Goal: Task Accomplishment & Management: Manage account settings

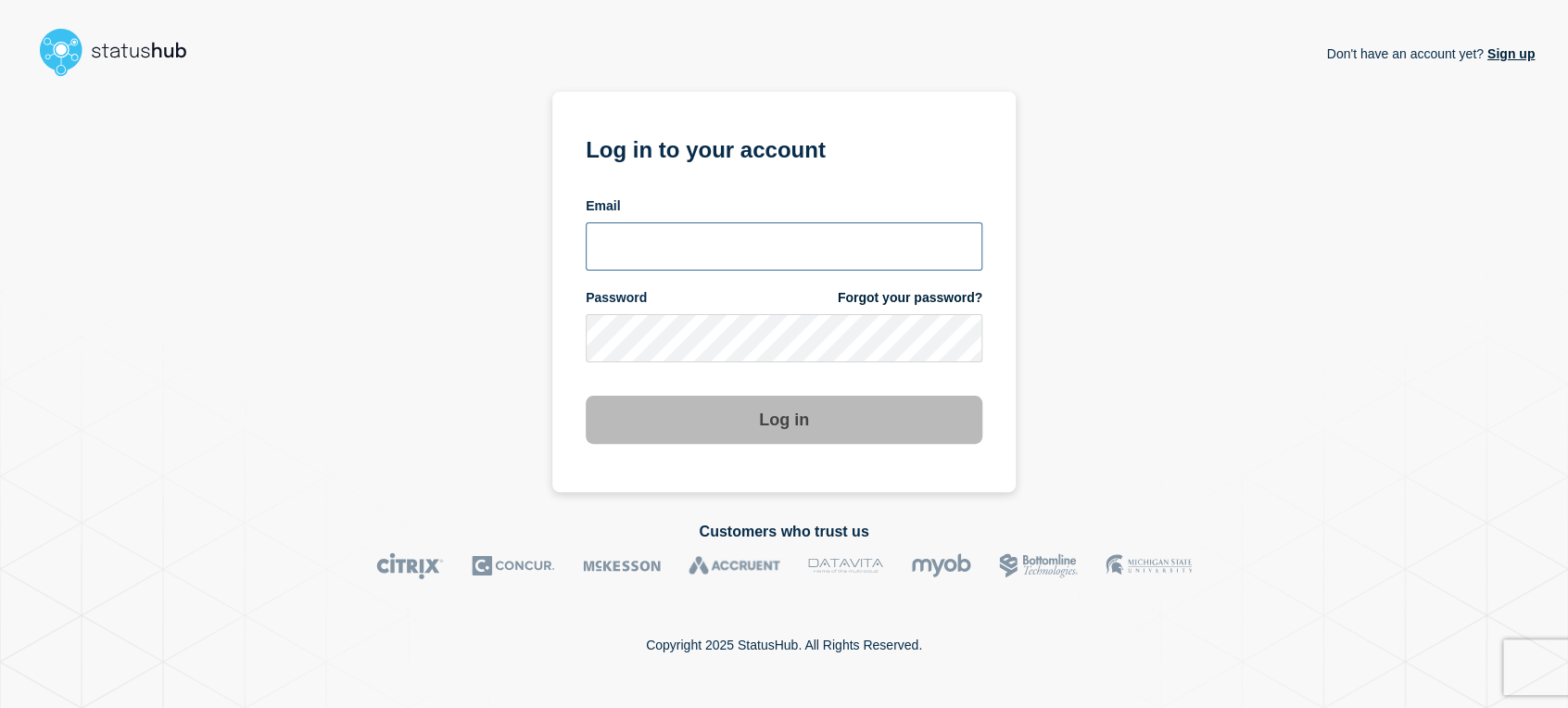
click at [663, 255] on input "email input" at bounding box center [784, 246] width 397 height 48
type input "[PERSON_NAME][EMAIL_ADDRESS][PERSON_NAME][DOMAIN_NAME]"
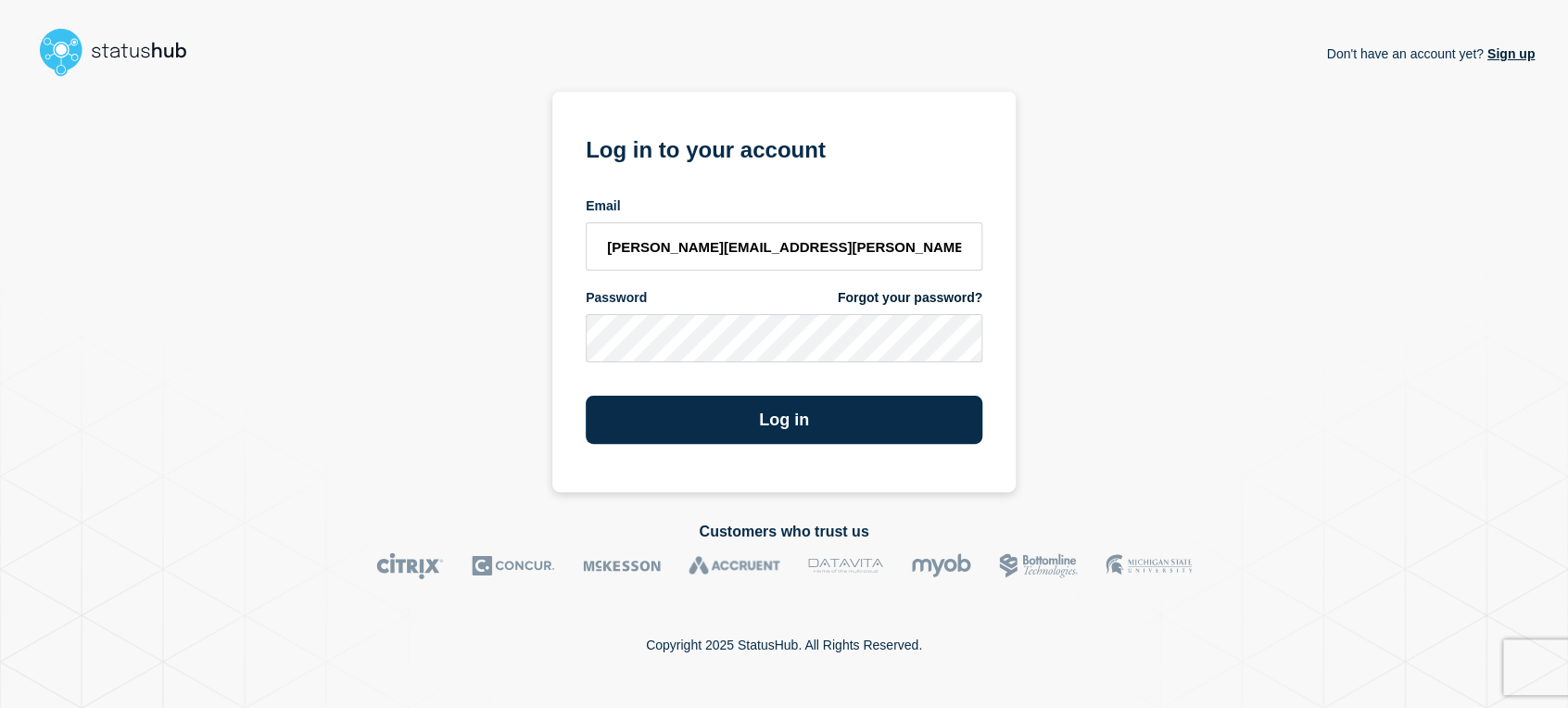
click at [586, 396] on button "Log in" at bounding box center [784, 420] width 397 height 48
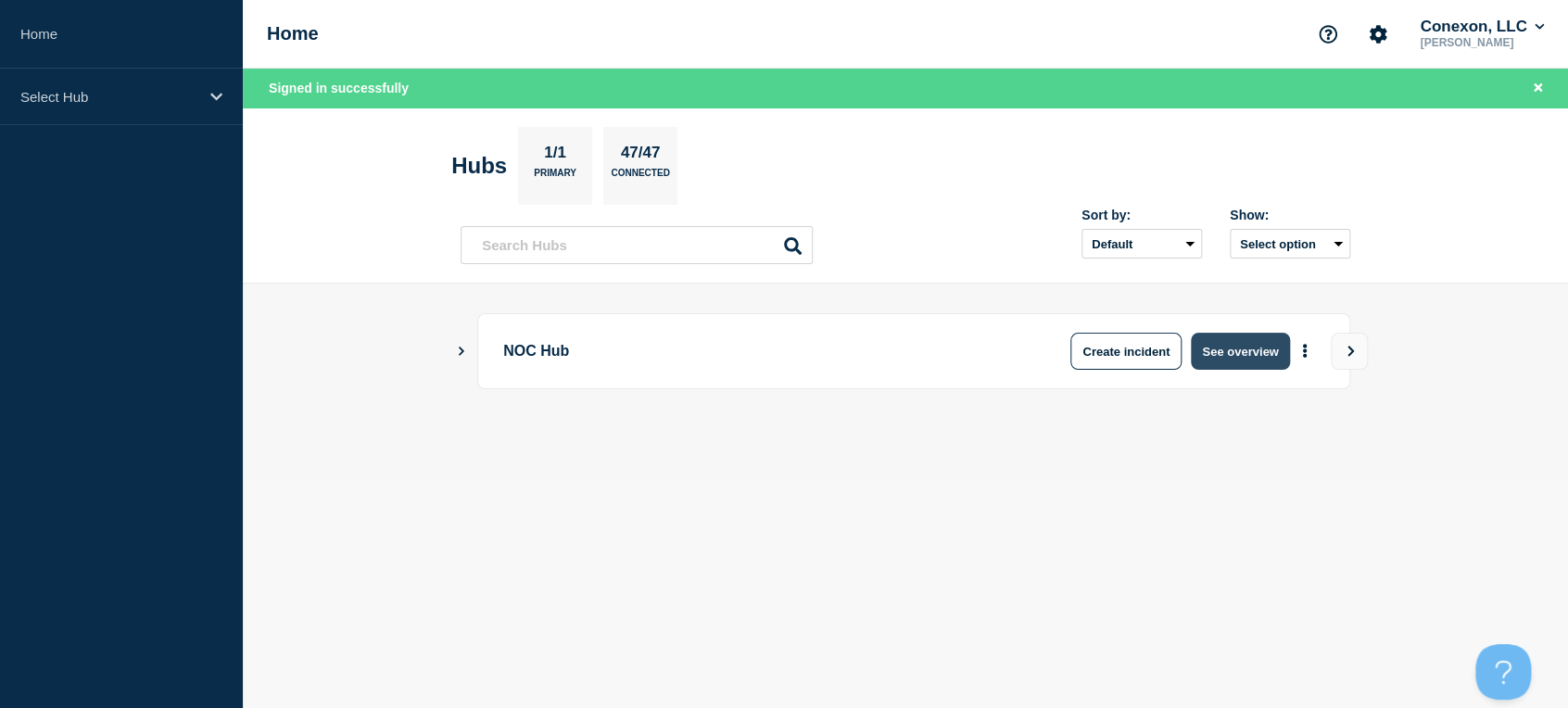
click at [1235, 354] on button "See overview" at bounding box center [1240, 351] width 98 height 37
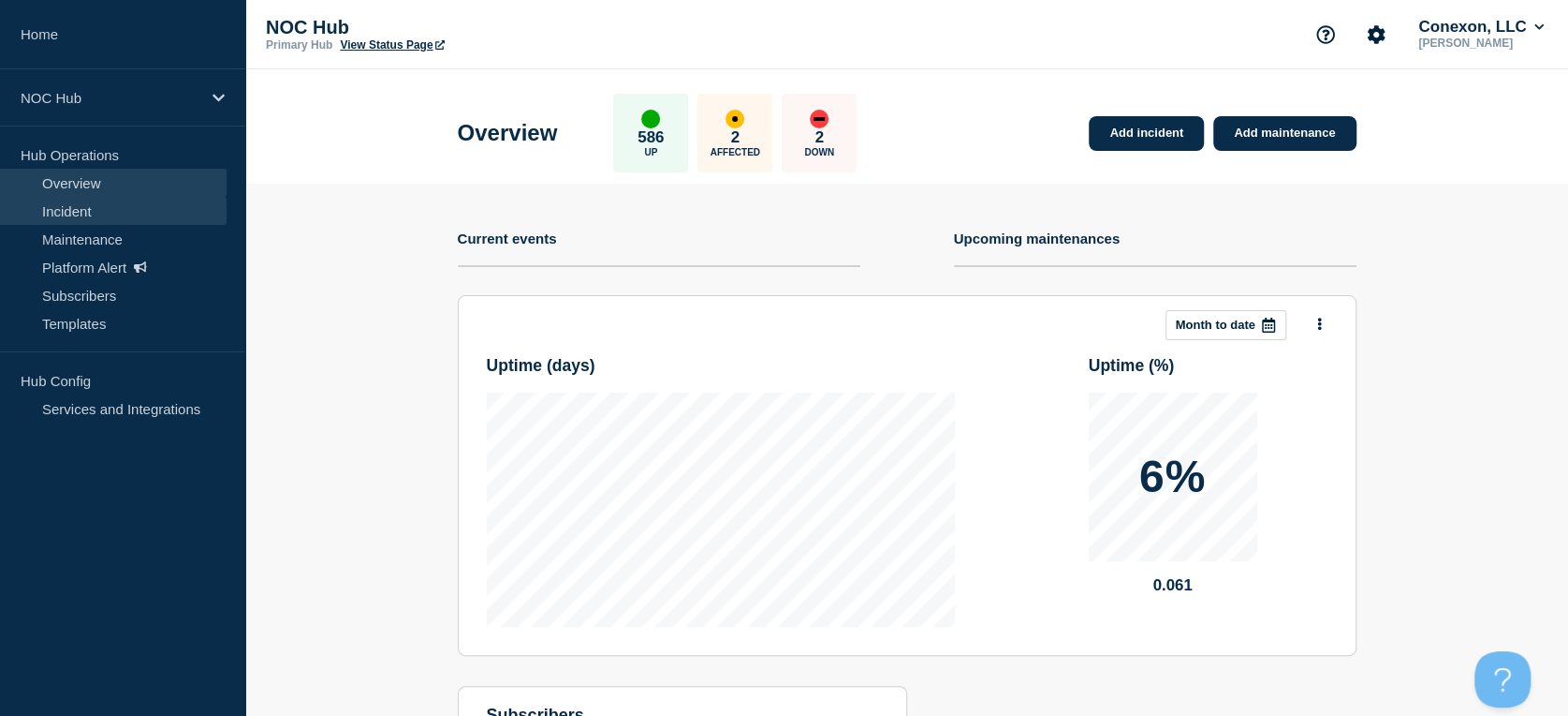
click at [125, 223] on link "Incident" at bounding box center [113, 210] width 227 height 28
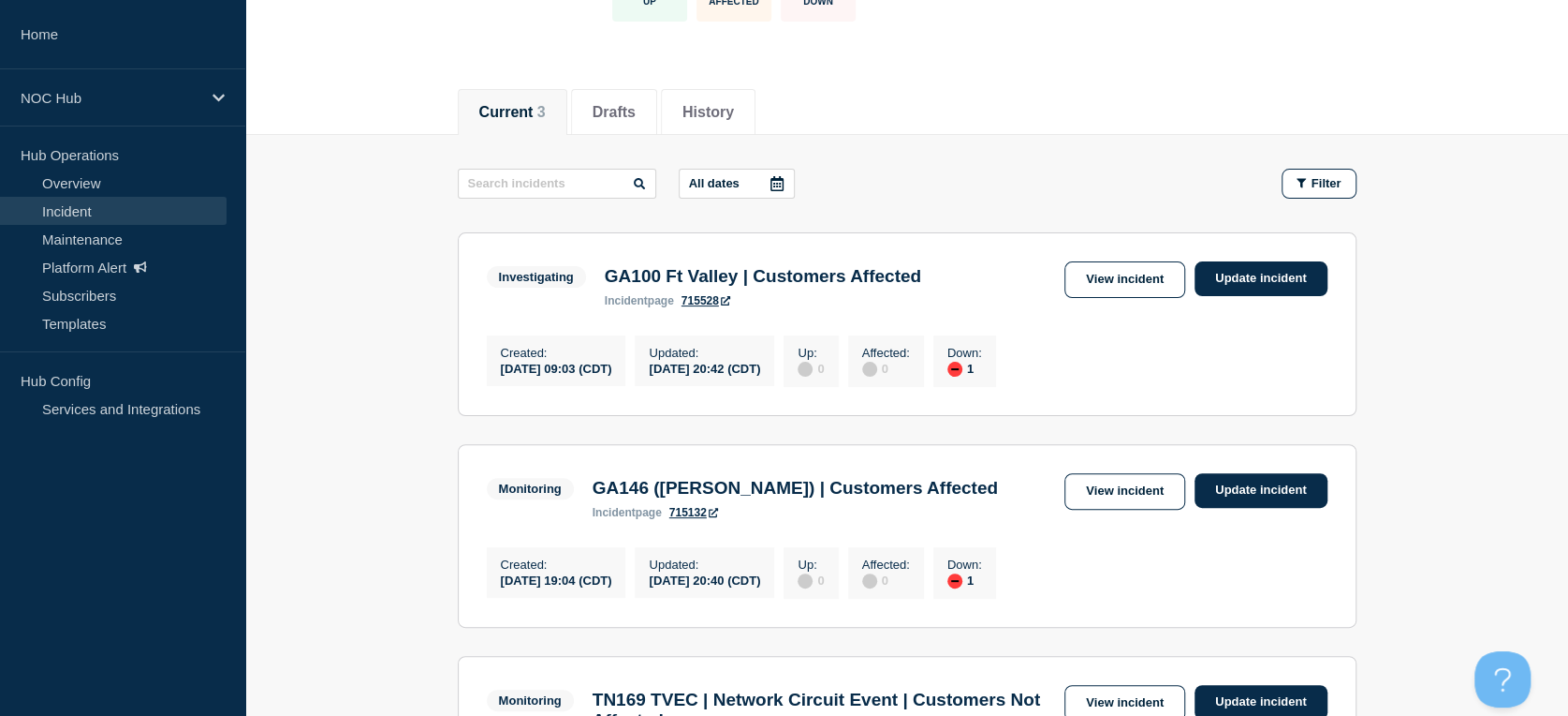
scroll to position [364, 0]
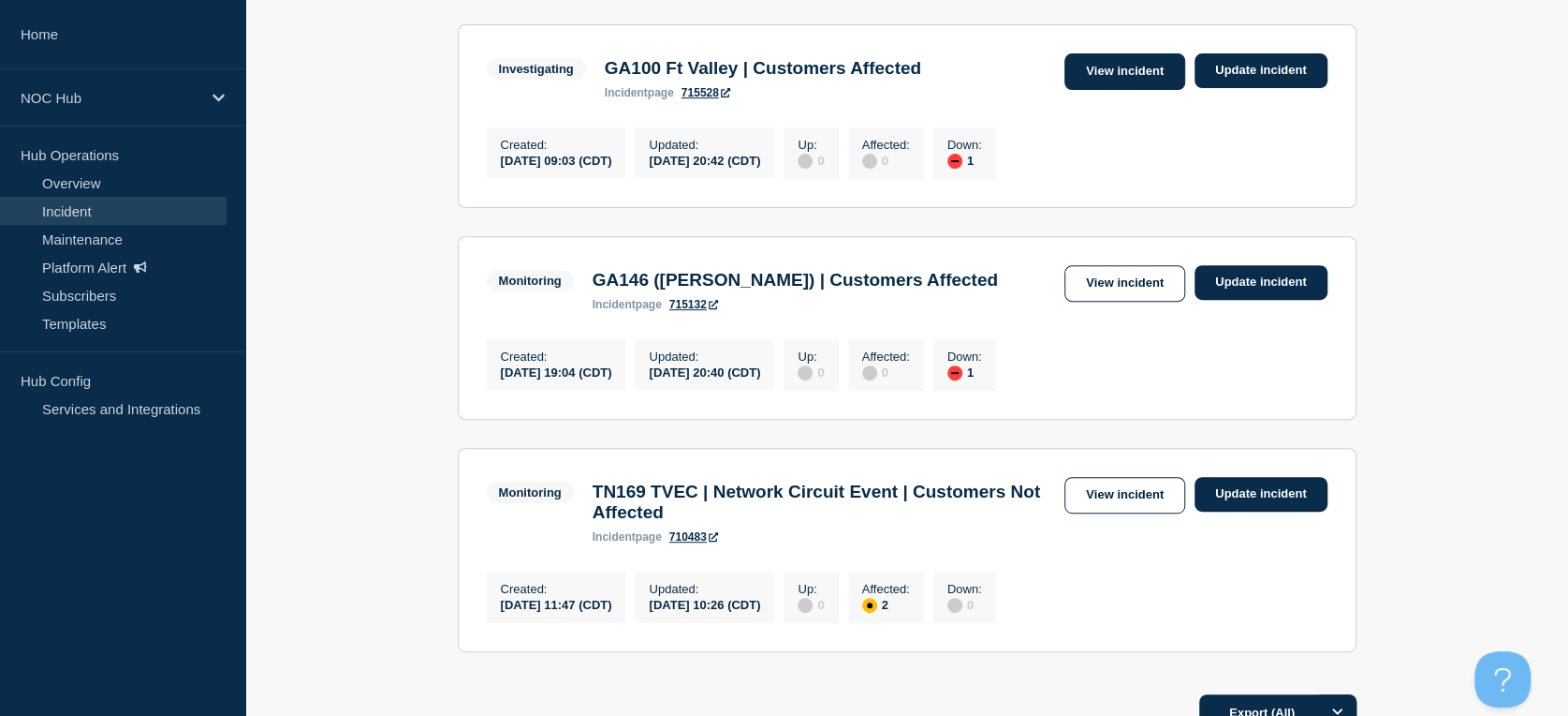
click at [1130, 58] on link "View incident" at bounding box center [1124, 71] width 121 height 37
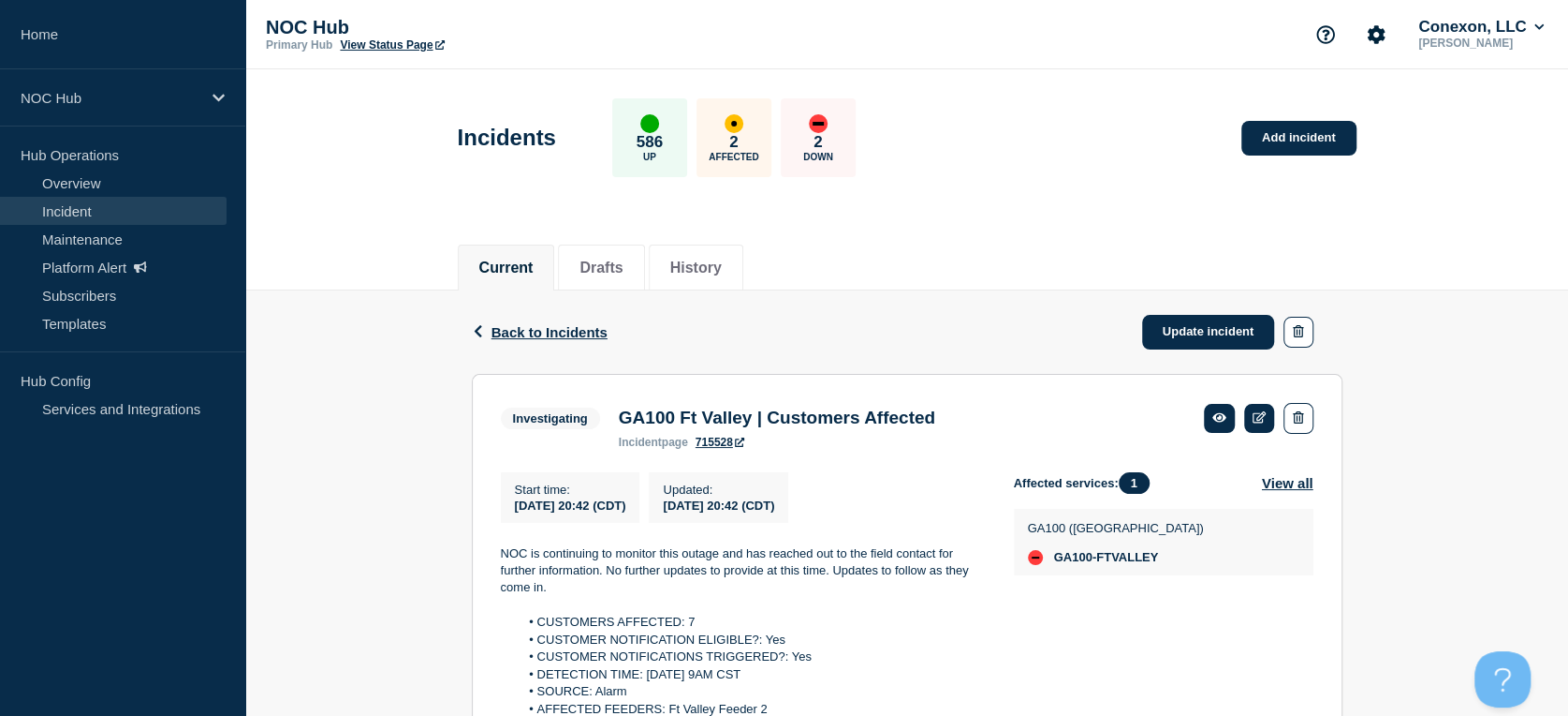
scroll to position [312, 0]
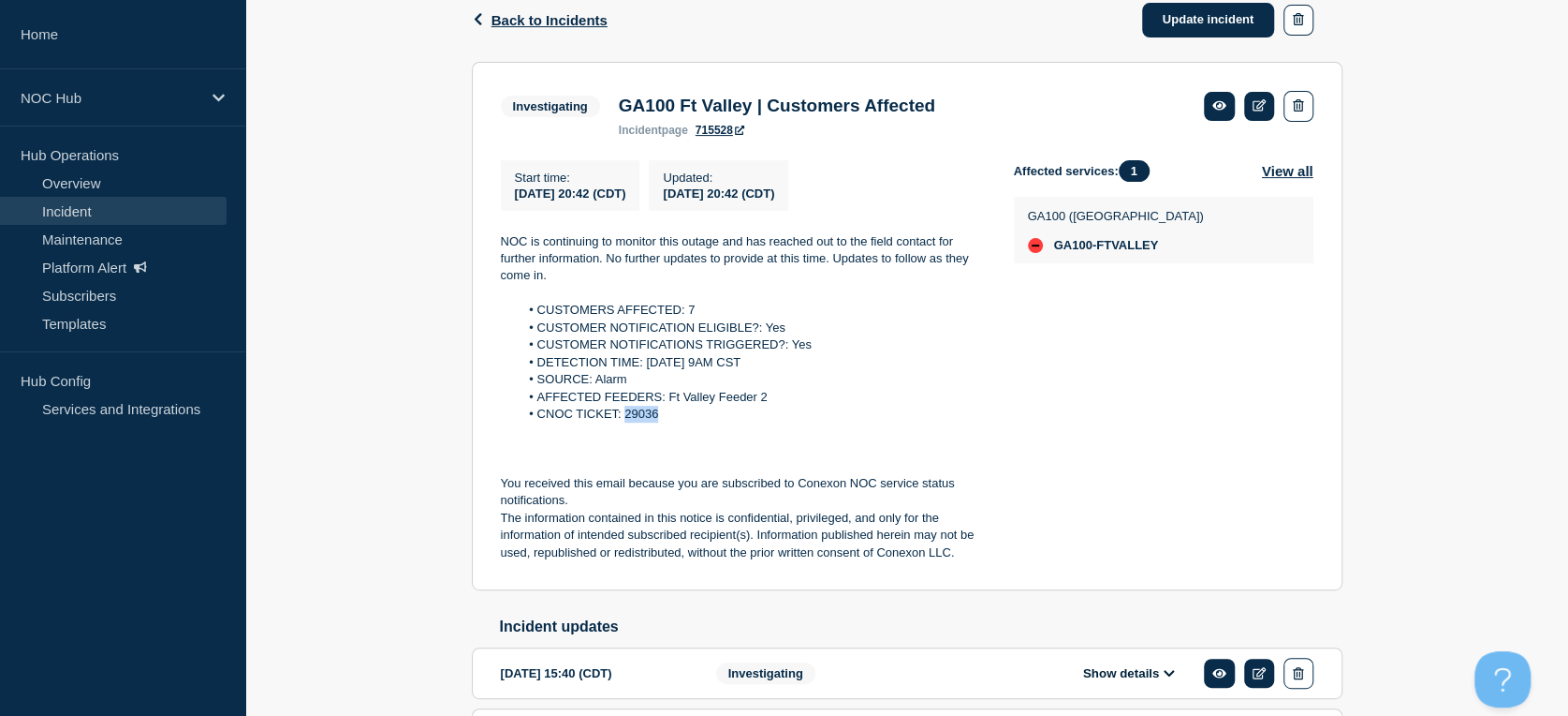
drag, startPoint x: 658, startPoint y: 423, endPoint x: 627, endPoint y: 423, distance: 31.0
click at [627, 423] on li "CNOC TICKET: 29036" at bounding box center [751, 413] width 466 height 16
copy li "29036"
click at [919, 388] on li "SOURCE: Alarm" at bounding box center [751, 378] width 466 height 16
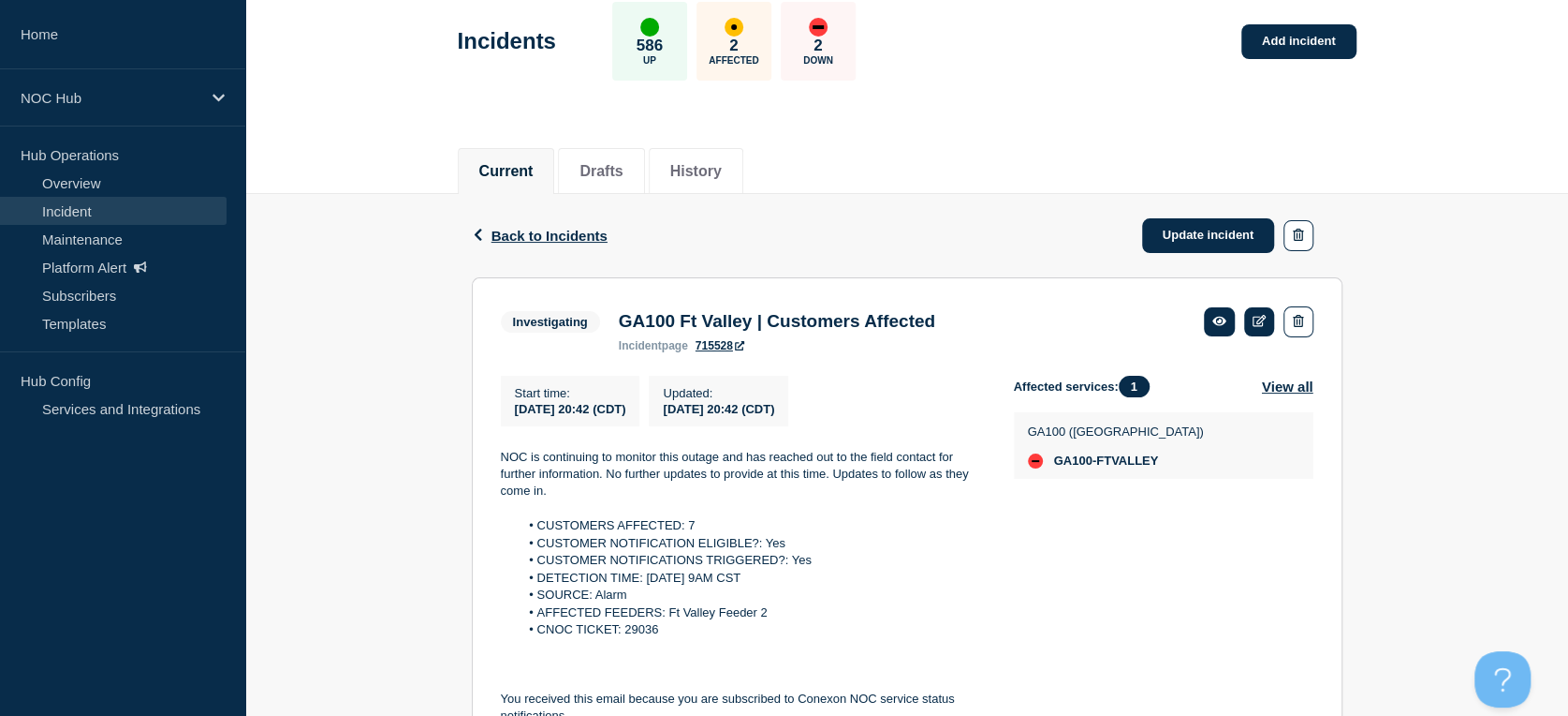
scroll to position [201, 0]
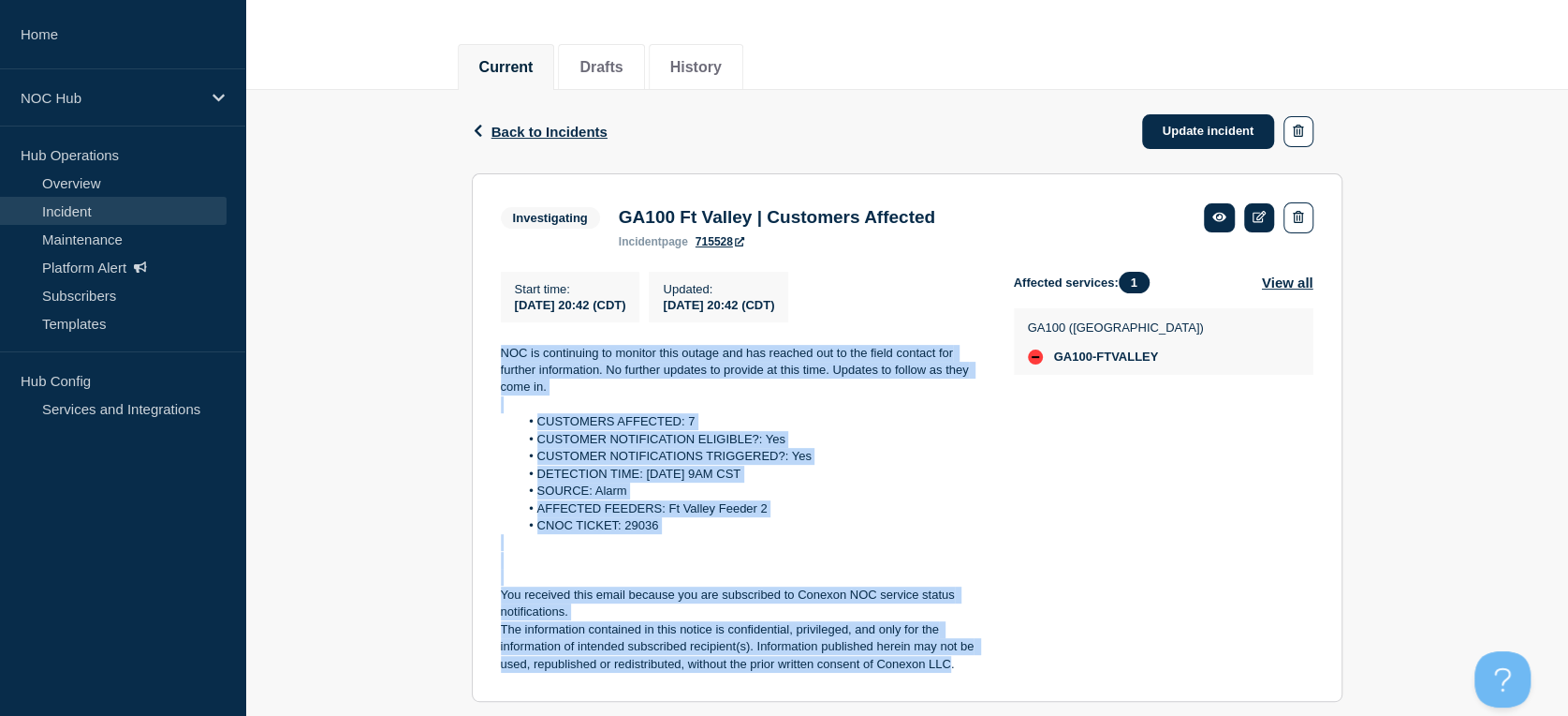
drag, startPoint x: 501, startPoint y: 342, endPoint x: 950, endPoint y: 683, distance: 563.8
click at [950, 683] on section "Investigating GA100 Ft Valley | Customers Affected incident page 715528 Start t…" at bounding box center [906, 438] width 871 height 530
copy div "NOC is continuing to monitor this outage and has reached out to the field conta…"
click at [1194, 119] on link "Update incident" at bounding box center [1208, 131] width 133 height 35
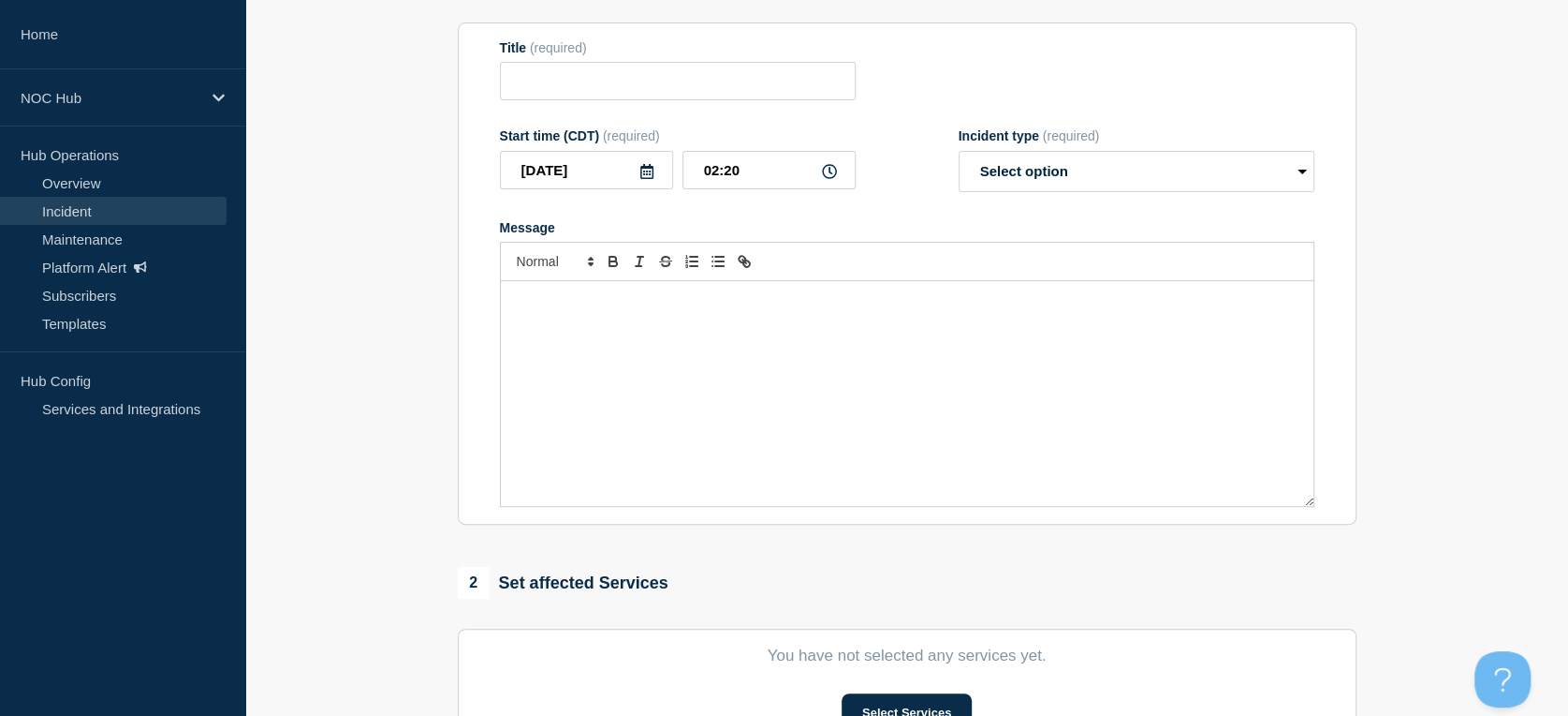
type input "GA100 Ft Valley | Customers Affected"
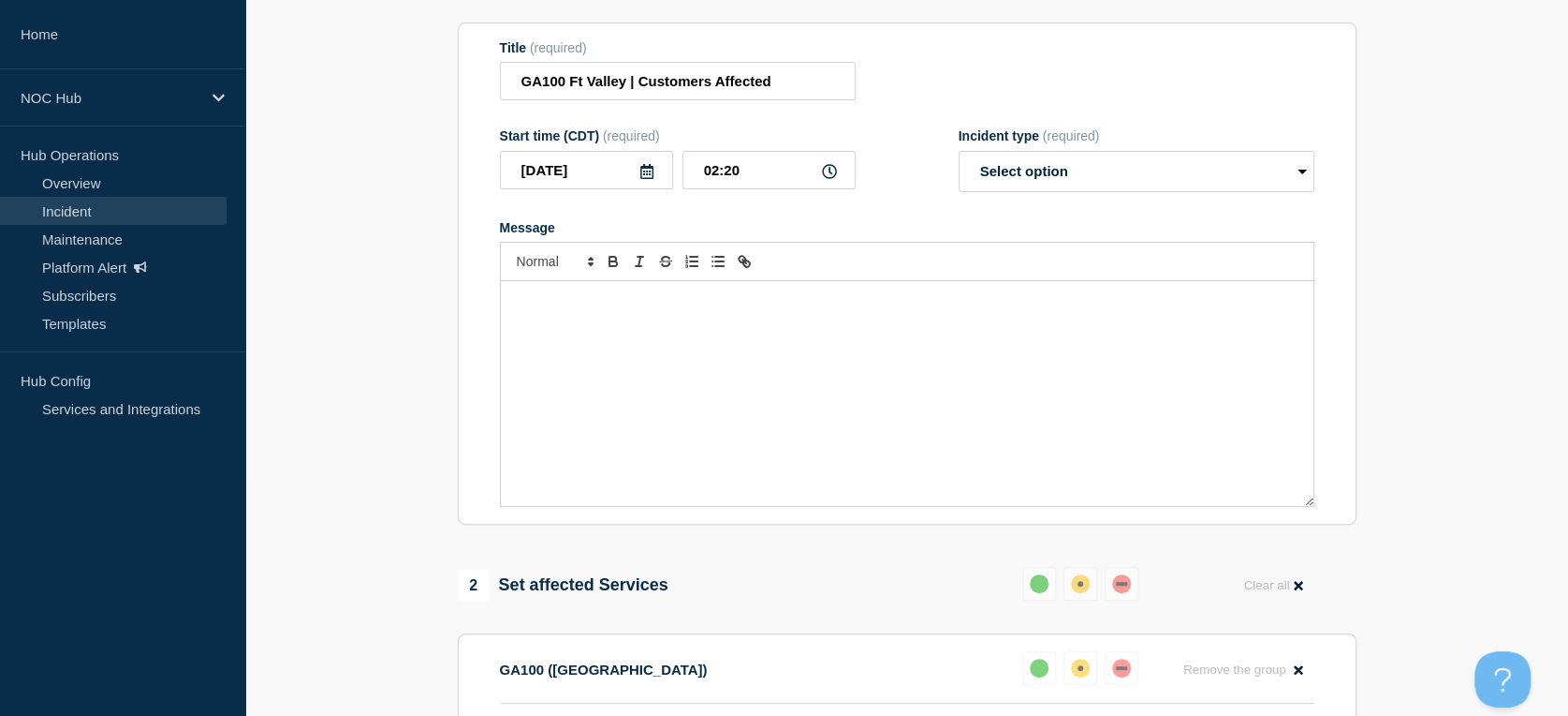
click at [740, 385] on div "Message" at bounding box center [906, 393] width 813 height 225
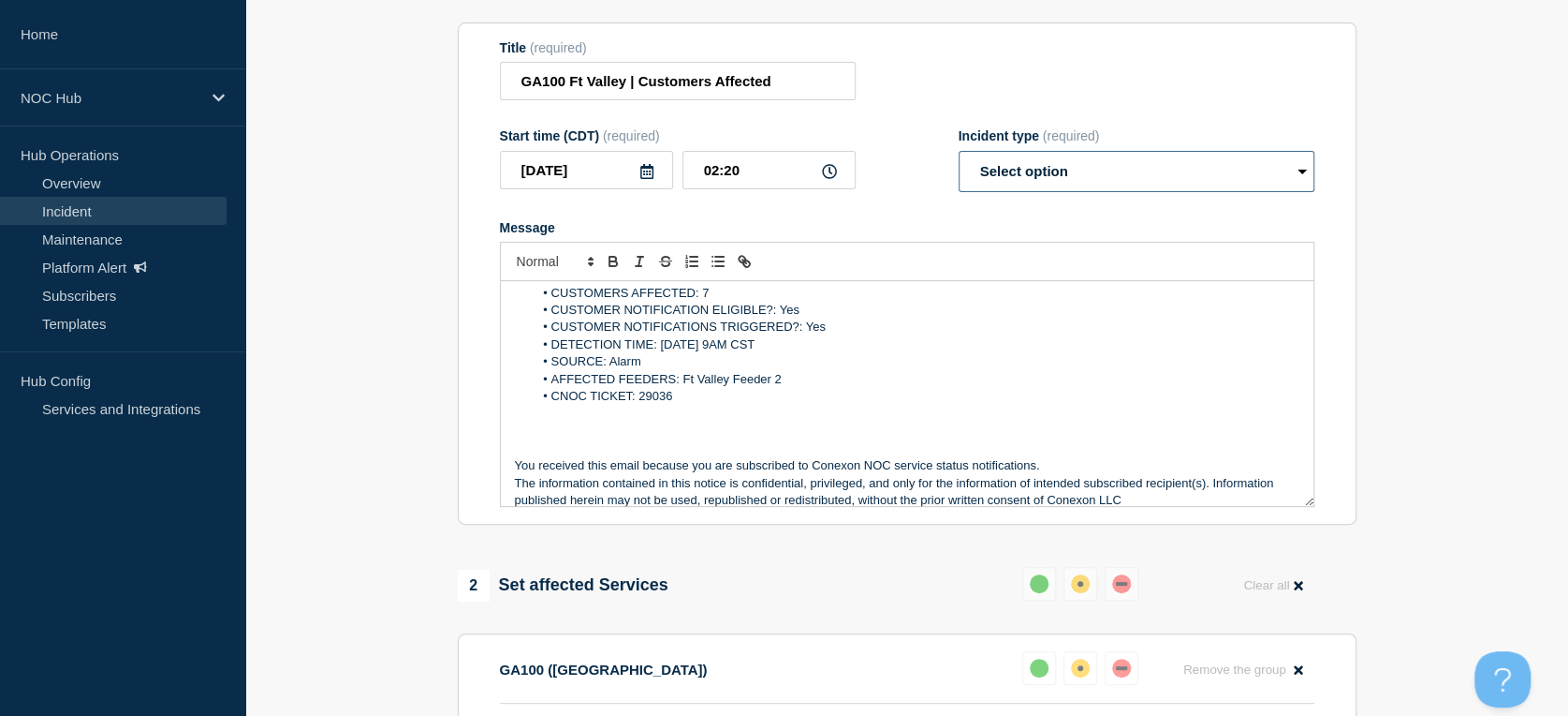
click at [1002, 192] on select "Select option Investigating Identified Monitoring Resolved" at bounding box center [1136, 171] width 356 height 41
select select "resolved"
click at [959, 187] on select "Select option Investigating Identified Monitoring Resolved" at bounding box center [1136, 171] width 356 height 41
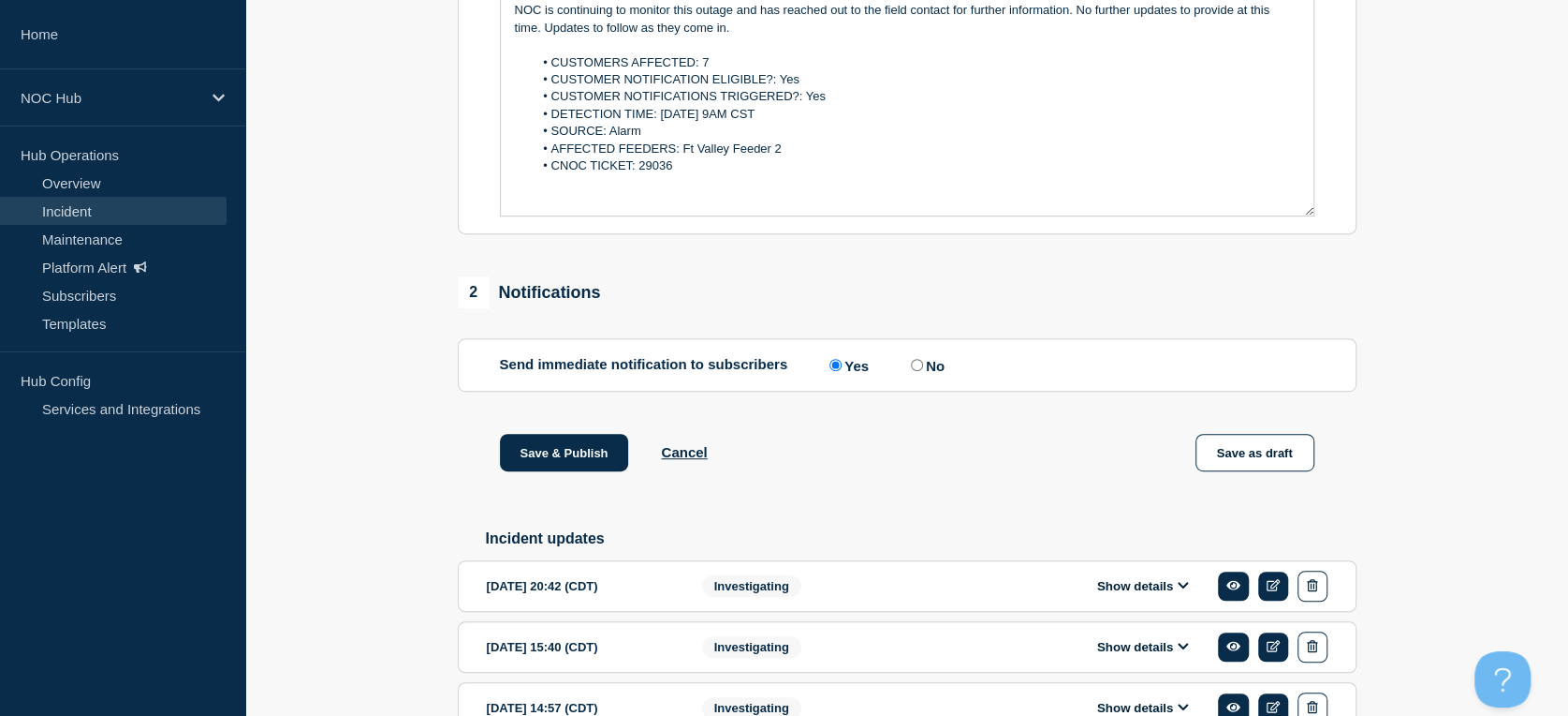
scroll to position [624, 0]
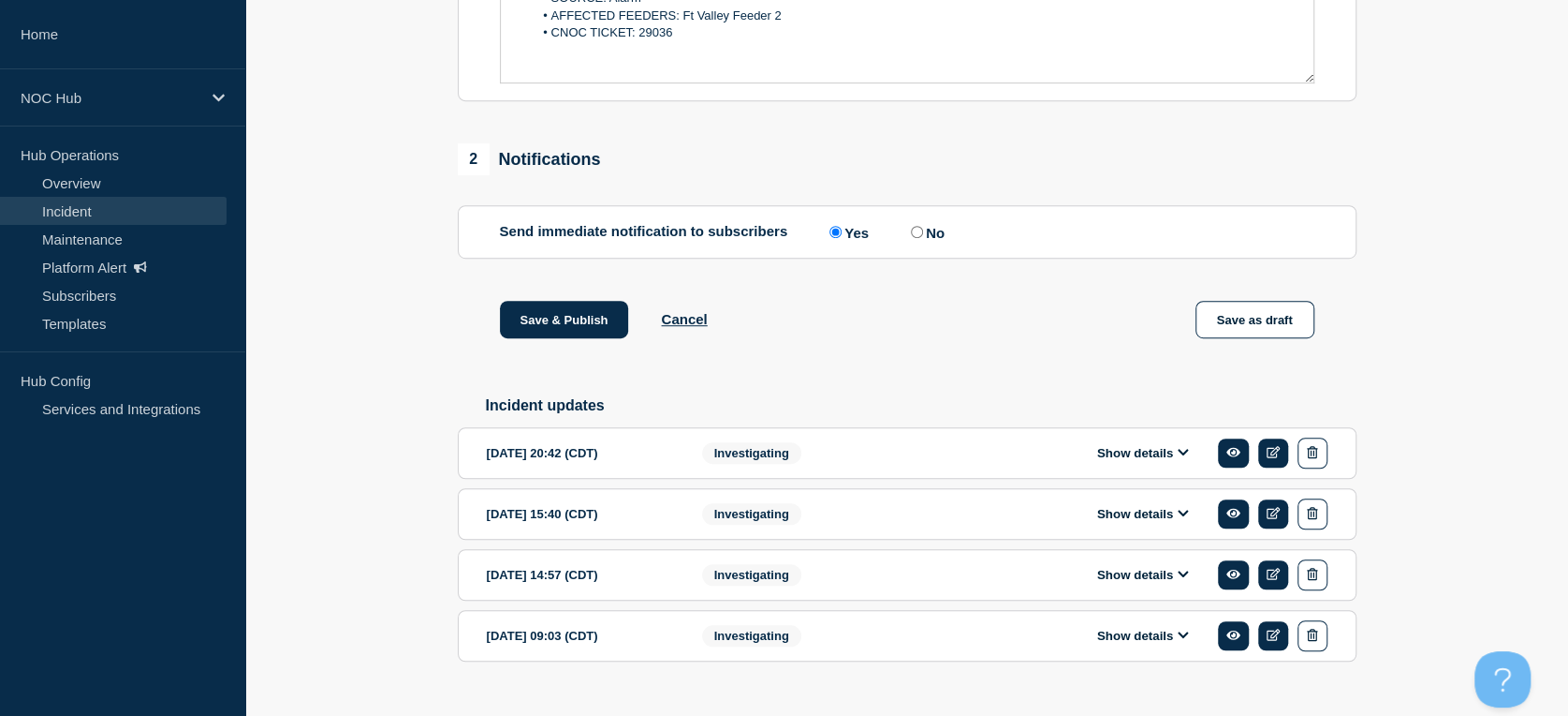
click at [916, 238] on input "No" at bounding box center [917, 232] width 13 height 13
radio input "true"
radio input "false"
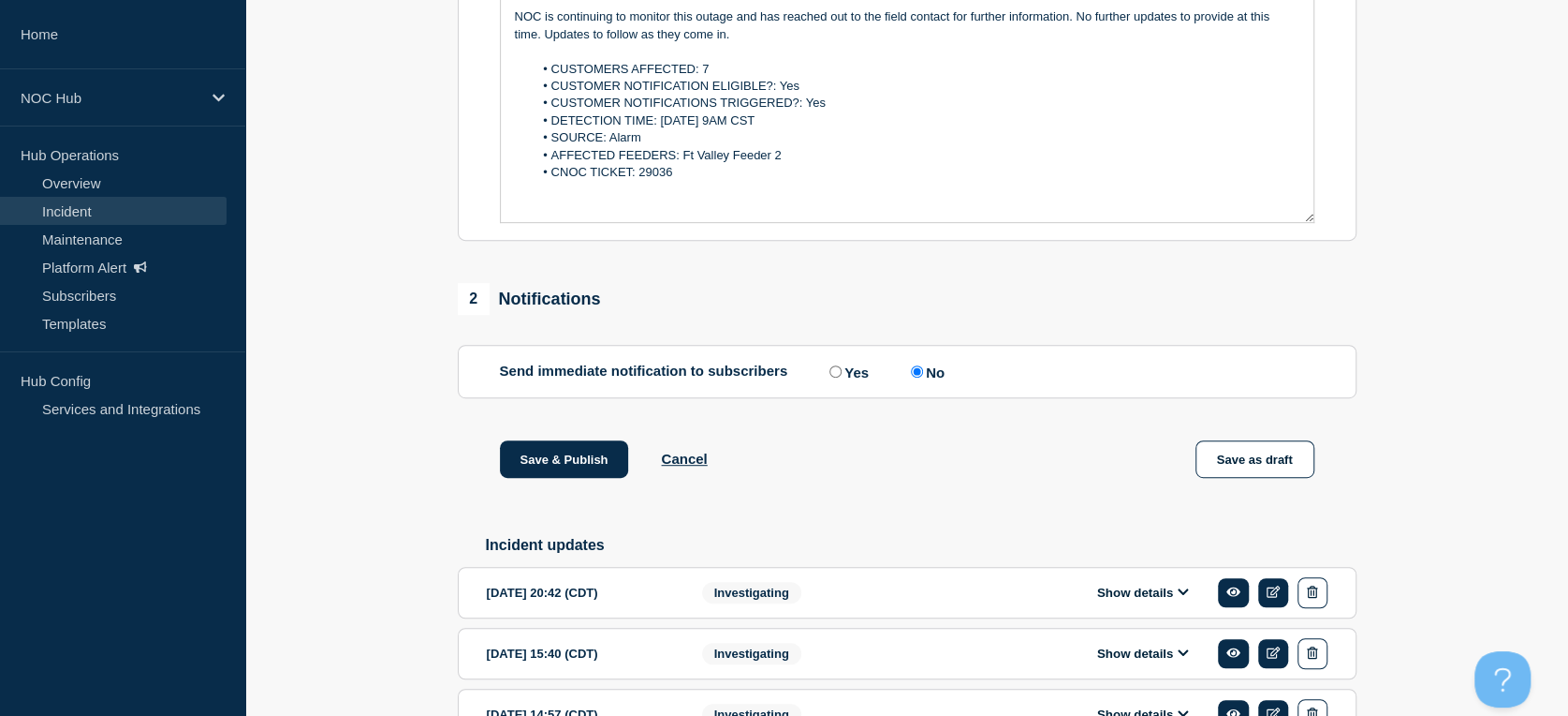
scroll to position [312, 0]
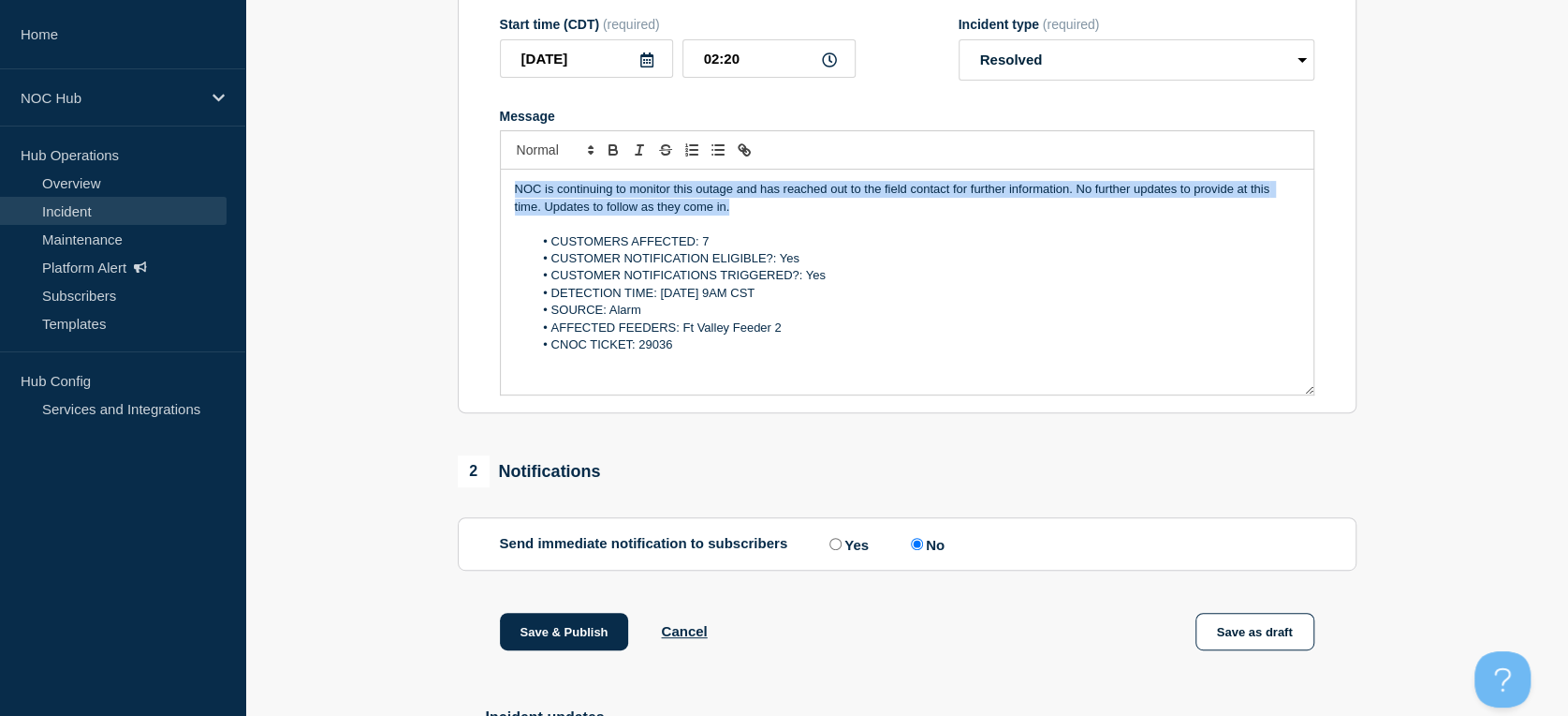
drag, startPoint x: 763, startPoint y: 241, endPoint x: 390, endPoint y: 223, distance: 373.4
click at [390, 223] on section "1 Provide details Title (required) GA100 Ft Valley | Customers Affected Start t…" at bounding box center [906, 441] width 1323 height 1183
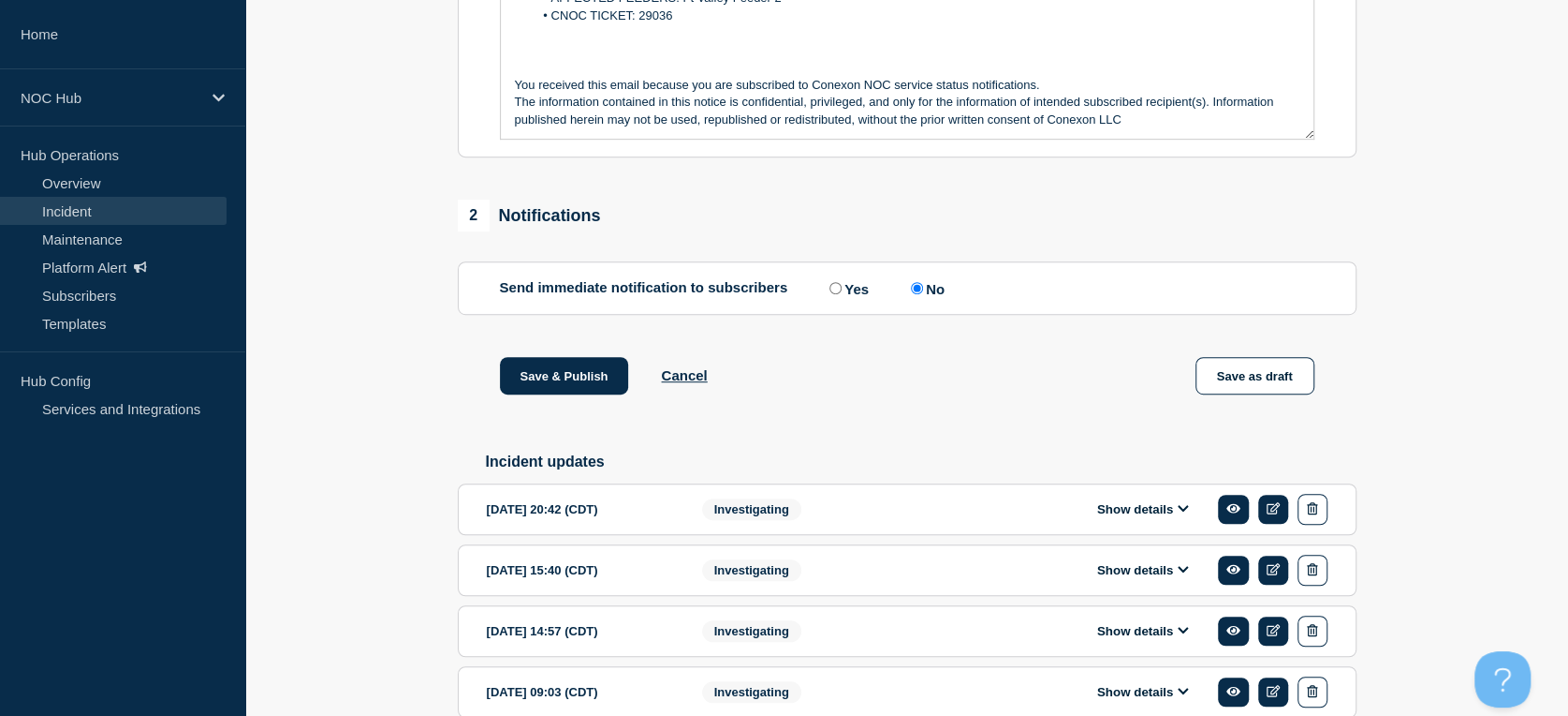
scroll to position [694, 0]
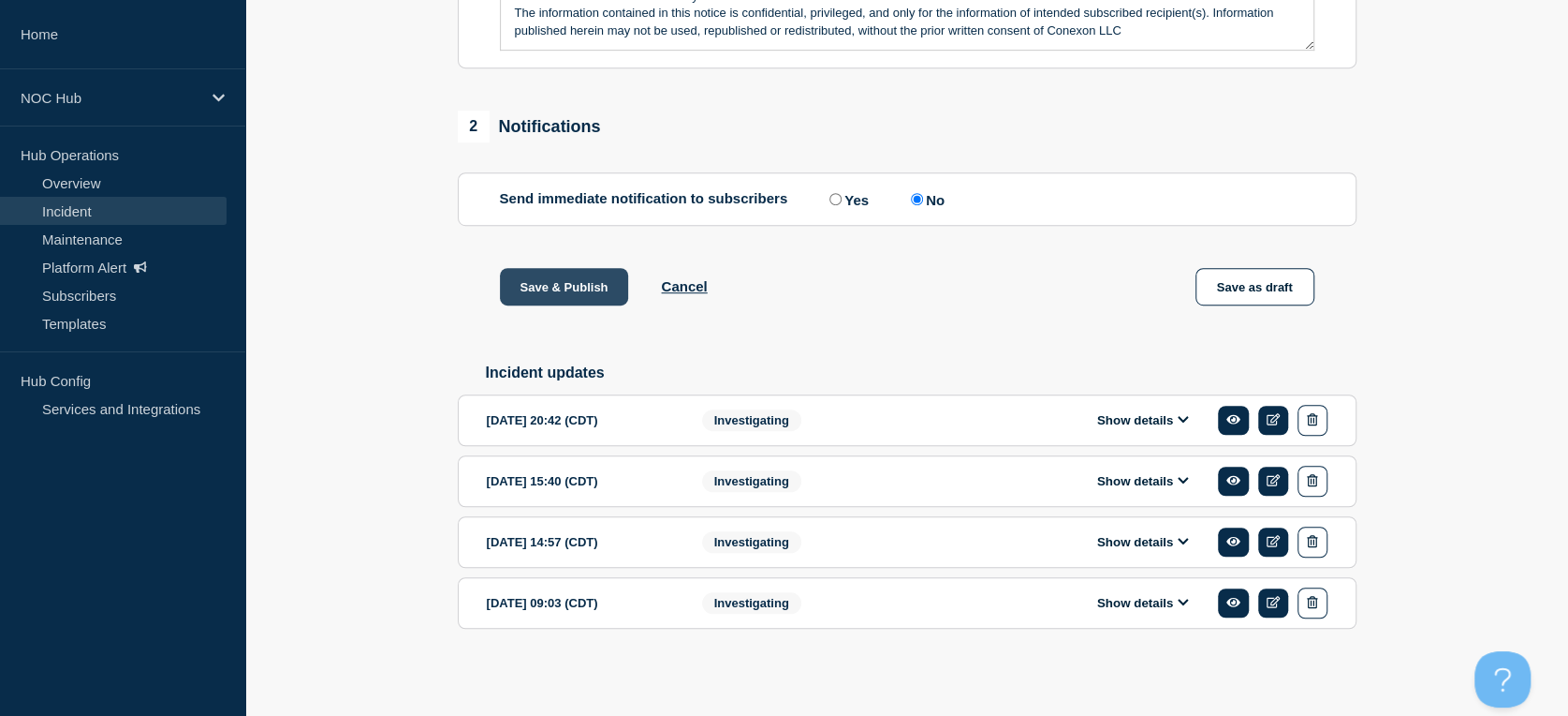
click at [569, 297] on button "Save & Publish" at bounding box center [564, 287] width 129 height 38
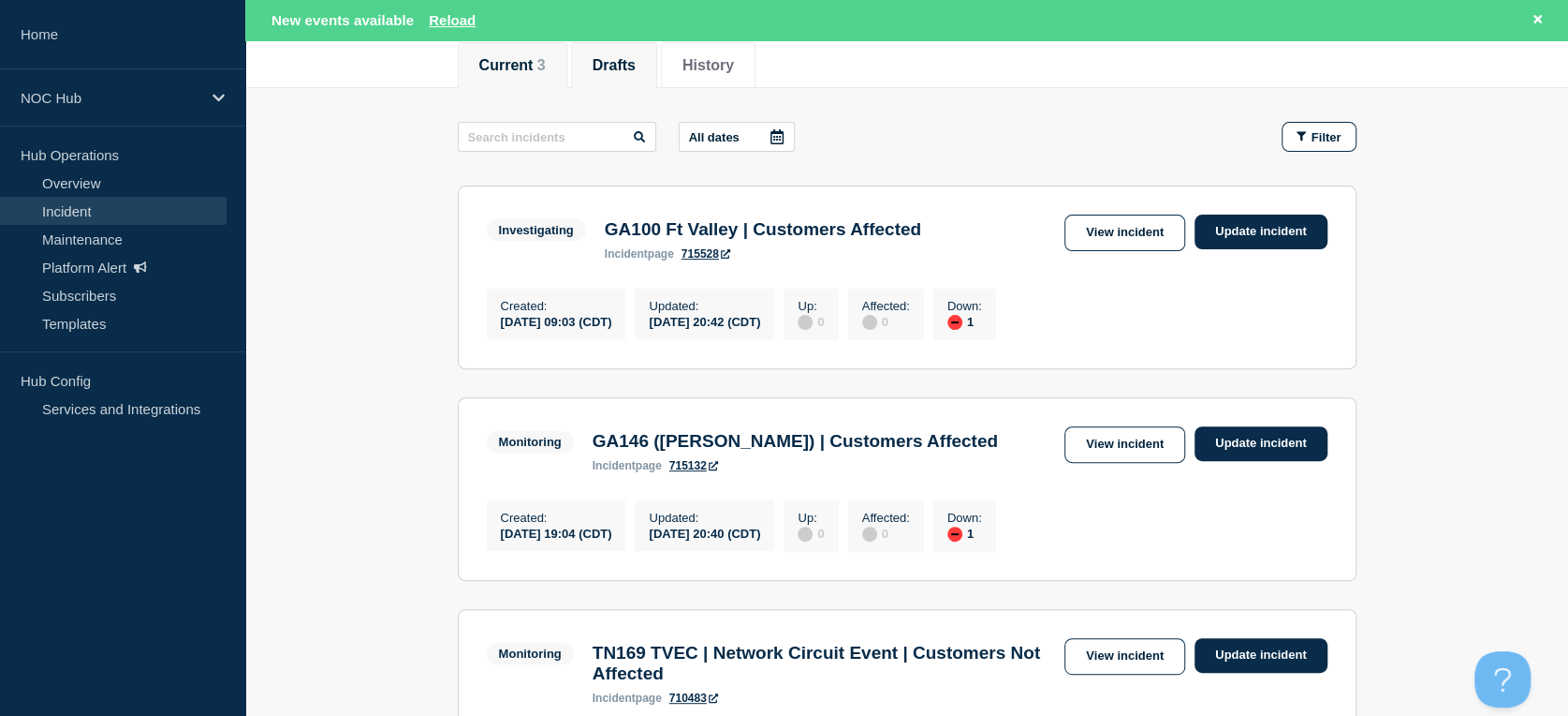
scroll to position [104, 0]
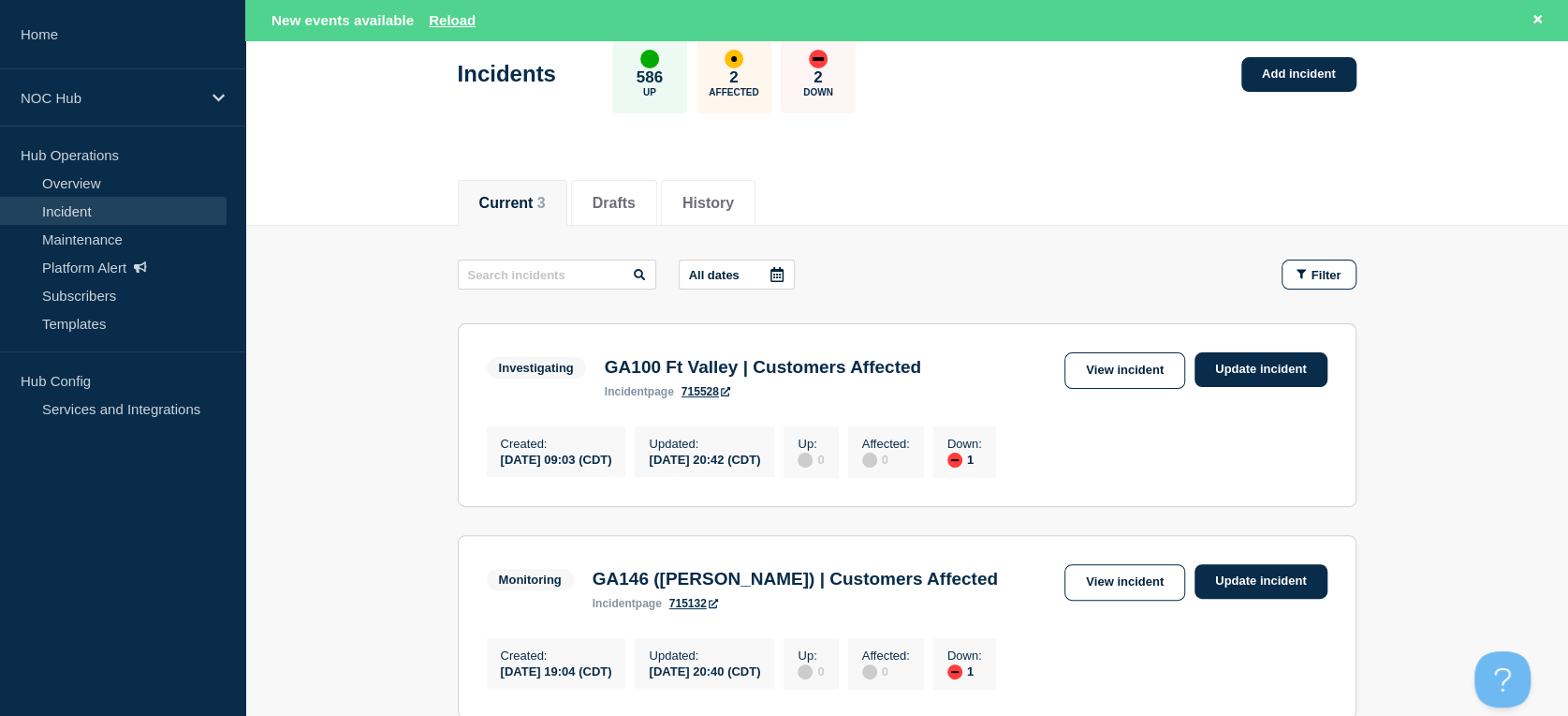
click at [455, 30] on div "New events available Reload" at bounding box center [910, 20] width 1278 height 21
click at [449, 15] on button "Reload" at bounding box center [452, 20] width 47 height 16
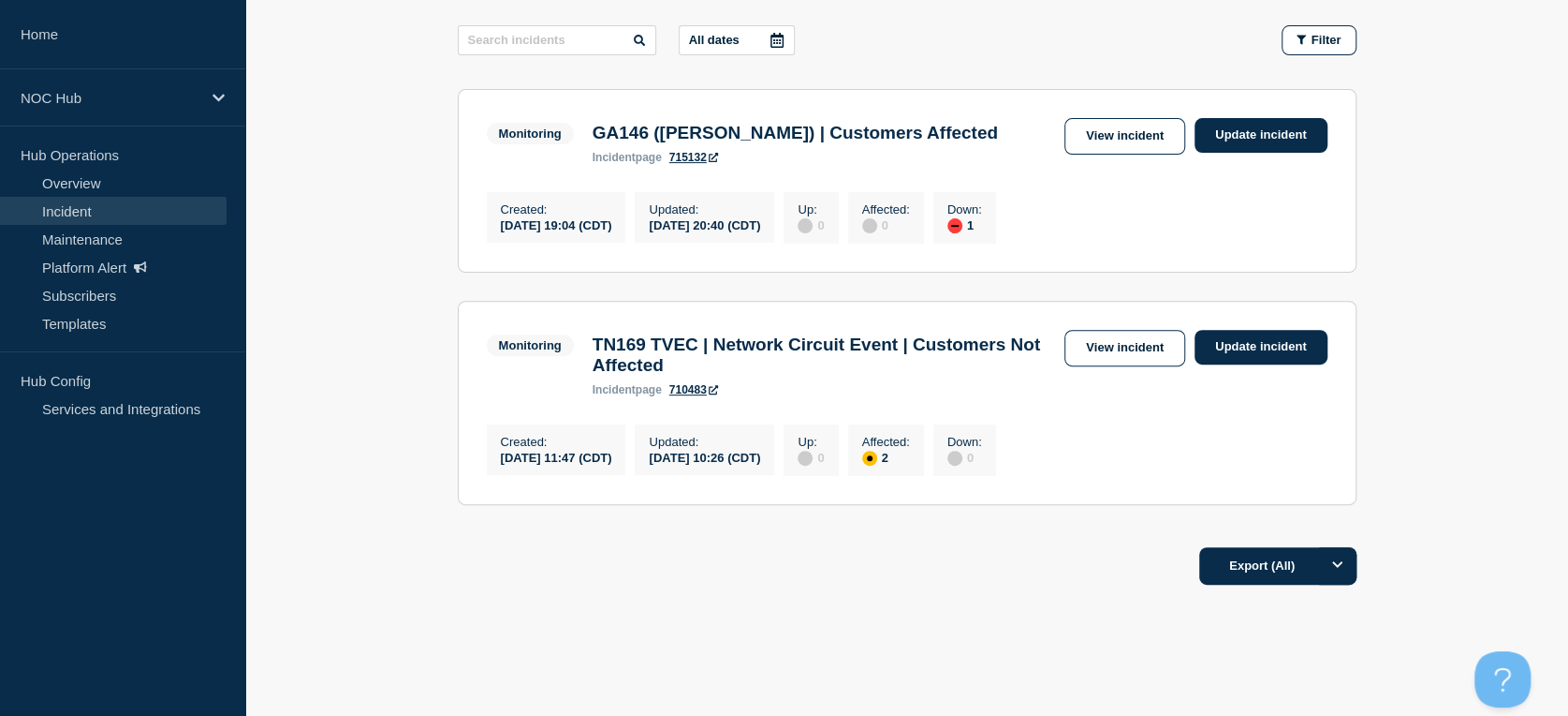
scroll to position [146, 0]
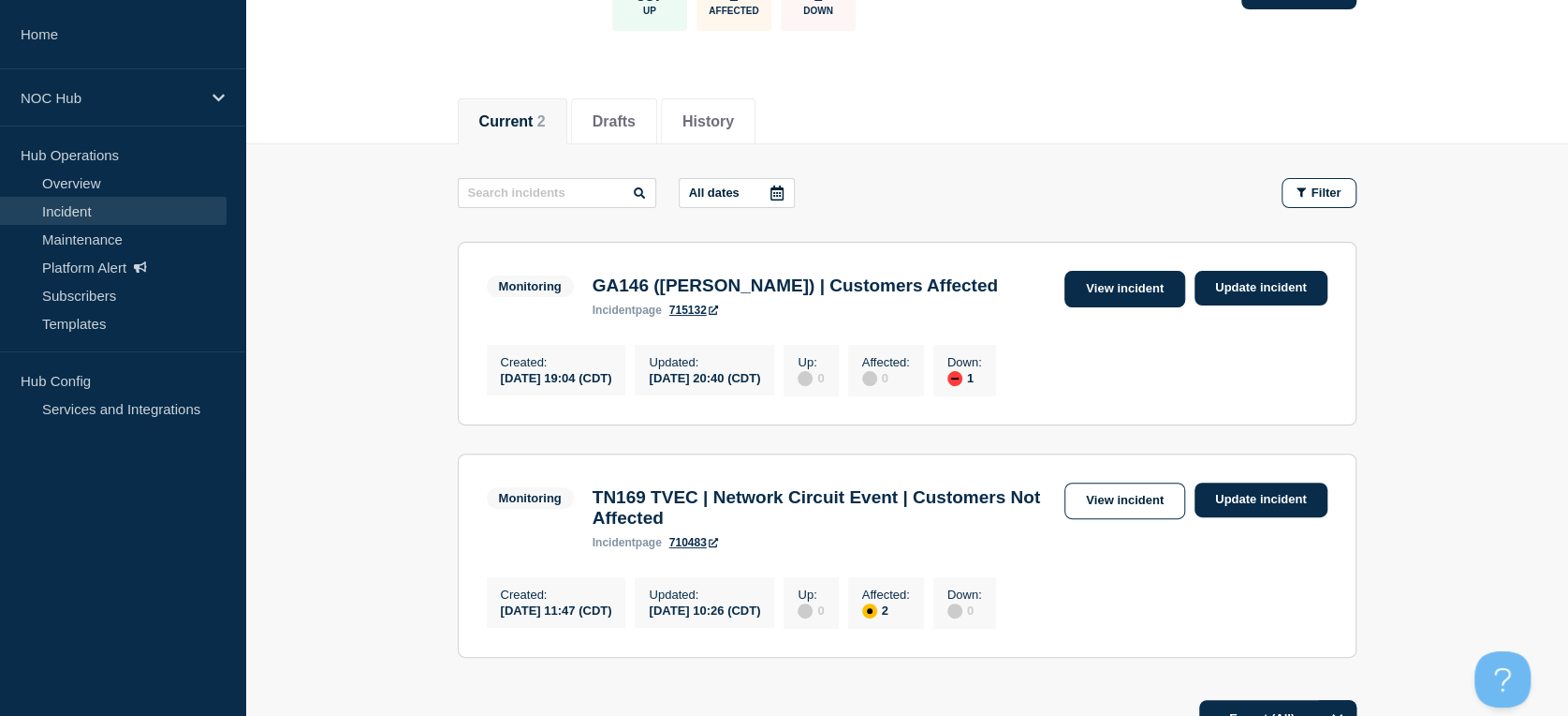
click at [1086, 281] on link "View incident" at bounding box center [1124, 289] width 121 height 37
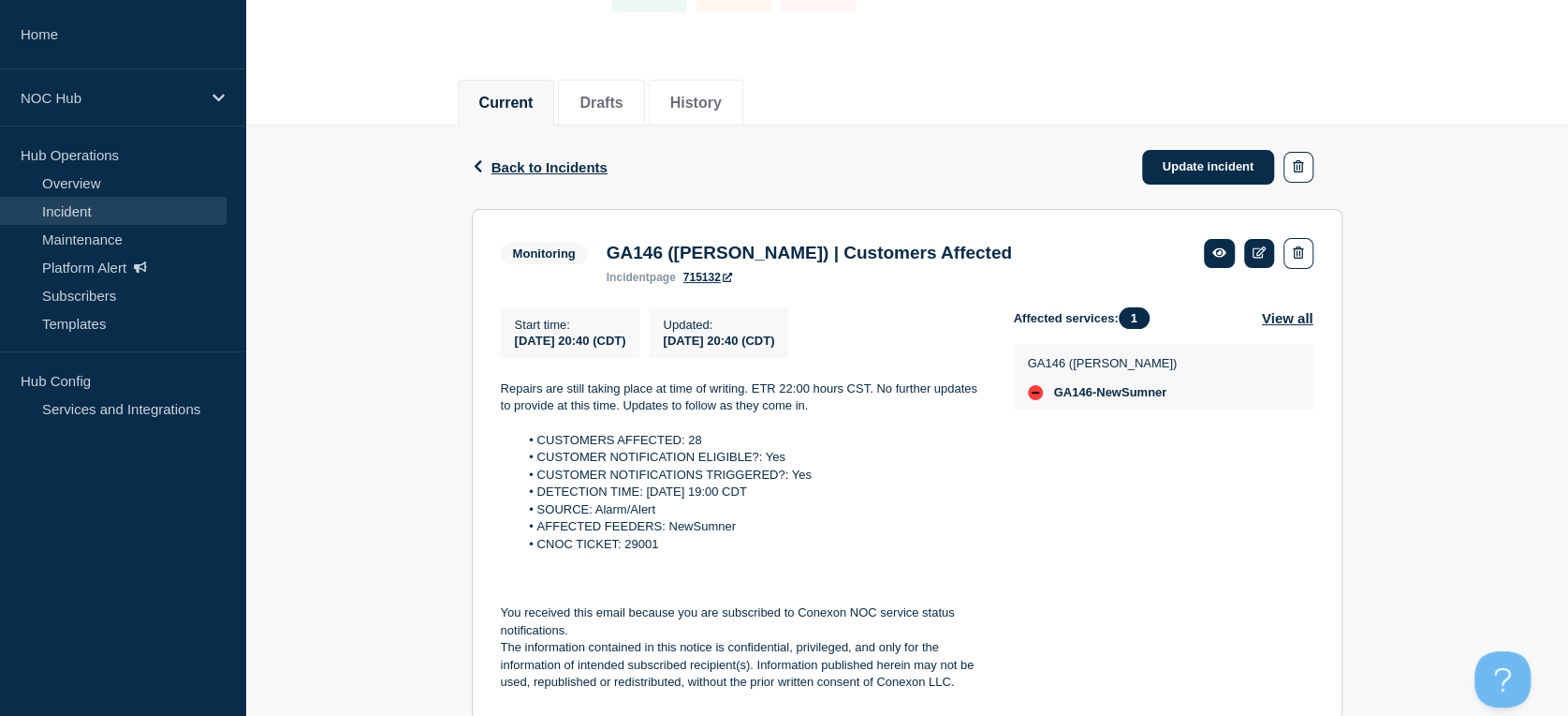
scroll to position [312, 0]
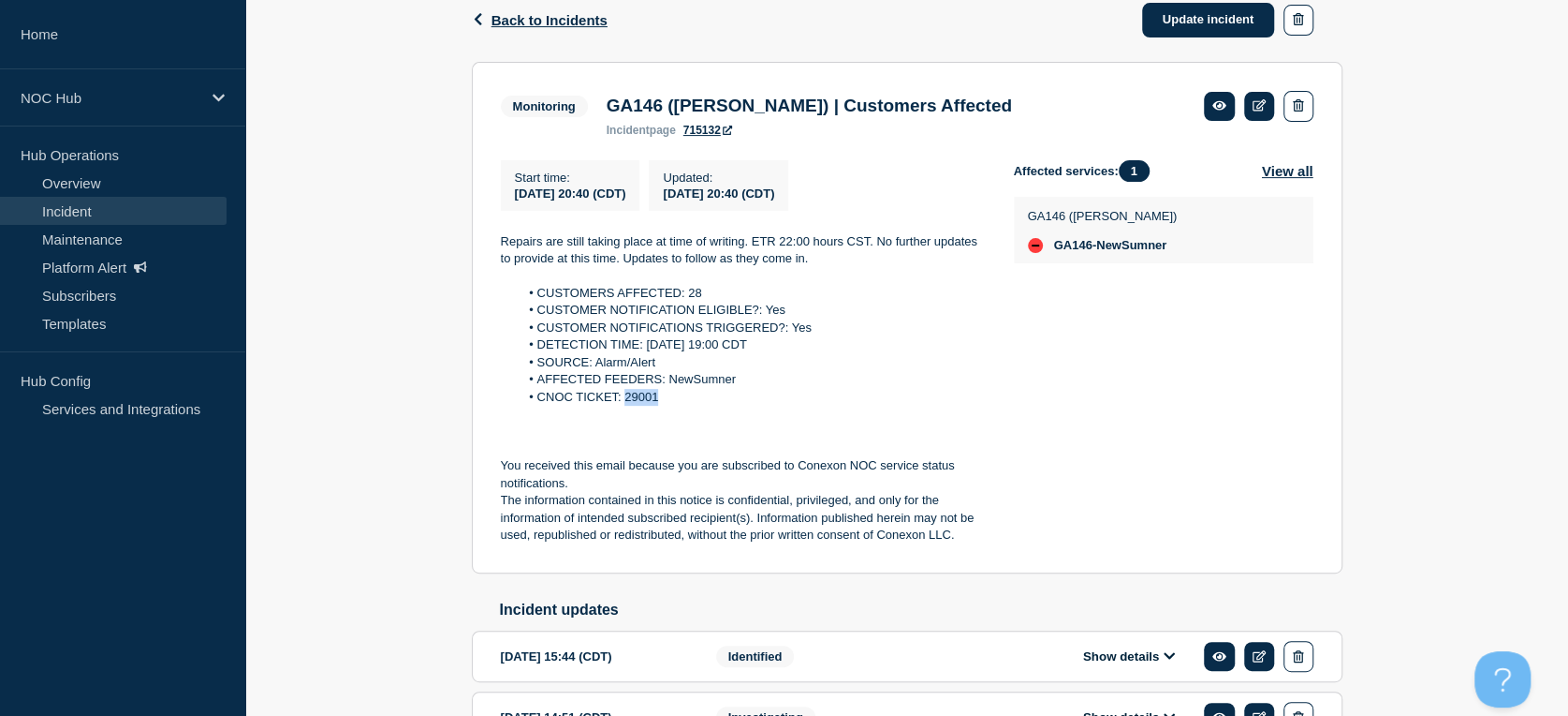
drag, startPoint x: 660, startPoint y: 404, endPoint x: 623, endPoint y: 412, distance: 37.9
click at [623, 405] on li "CNOC TICKET: 29001" at bounding box center [751, 397] width 466 height 16
copy li "29001"
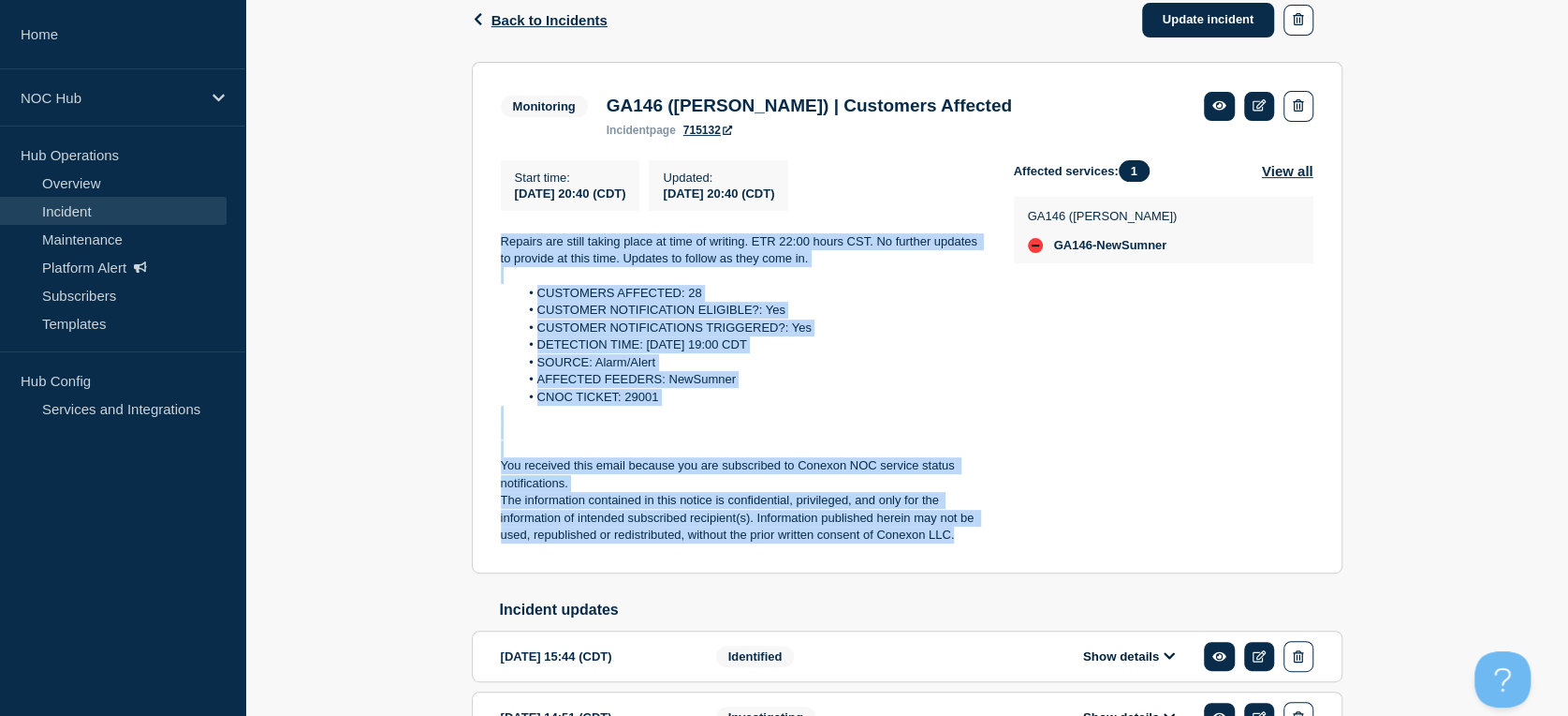
drag, startPoint x: 483, startPoint y: 221, endPoint x: 959, endPoint y: 543, distance: 574.7
click at [959, 543] on section "Monitoring GA146 (Mitchell) | Customers Affected incident page 715132 Start tim…" at bounding box center [906, 317] width 871 height 511
copy div "Repairs are still taking place at time of writing. ETR 22:00 hours CST. No furt…"
click at [1184, 14] on link "Update incident" at bounding box center [1208, 20] width 133 height 35
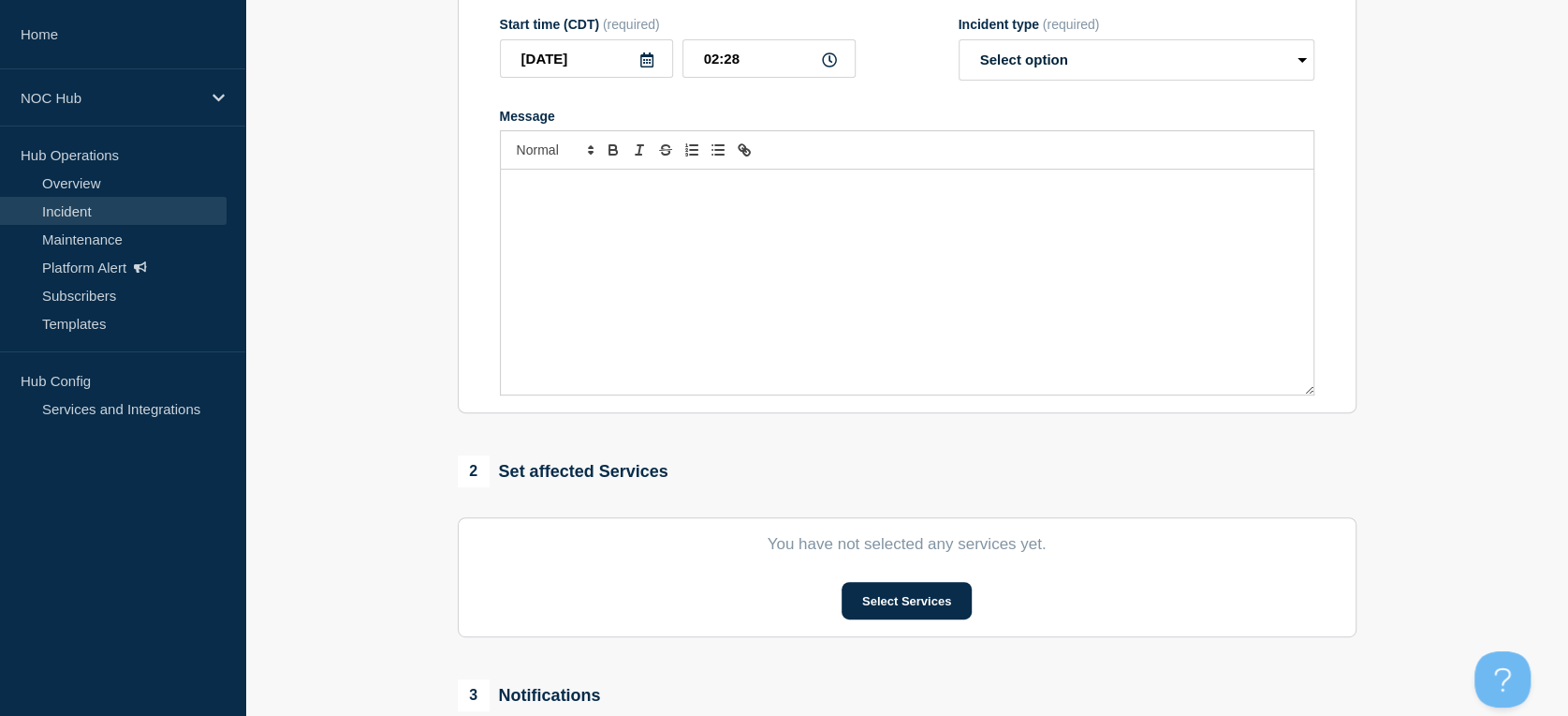
type input "GA146 (Mitchell) | Customers Affected"
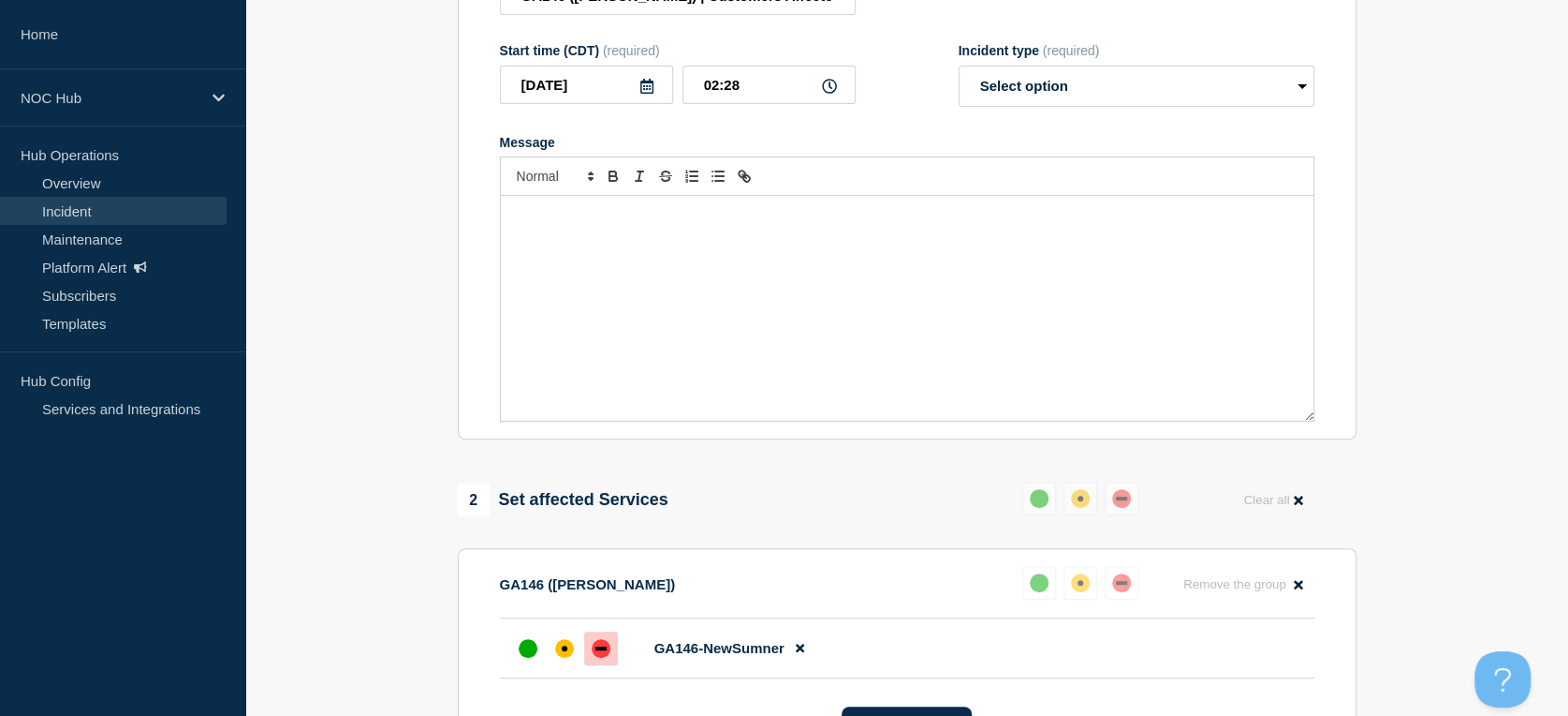
click at [742, 283] on div "Message" at bounding box center [906, 308] width 813 height 225
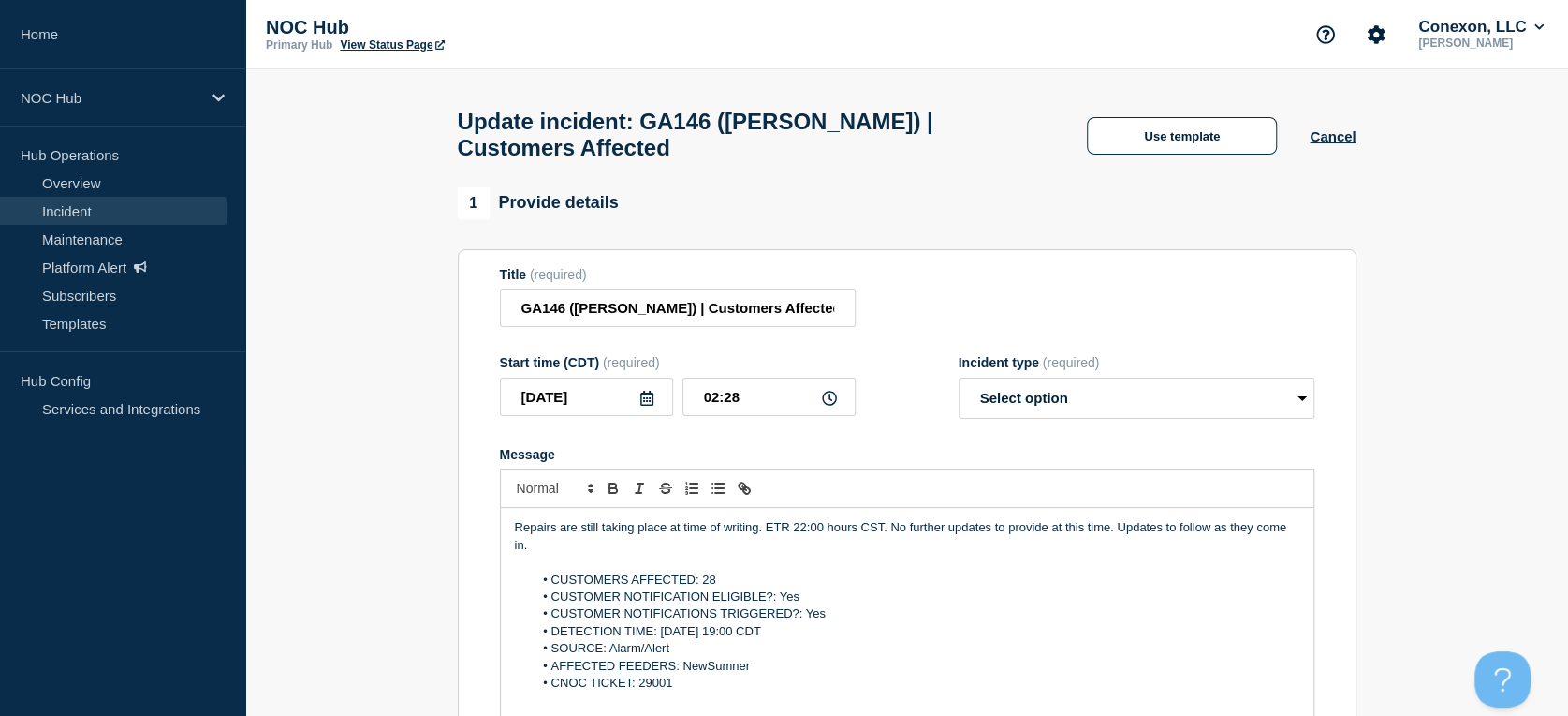
scroll to position [208, 0]
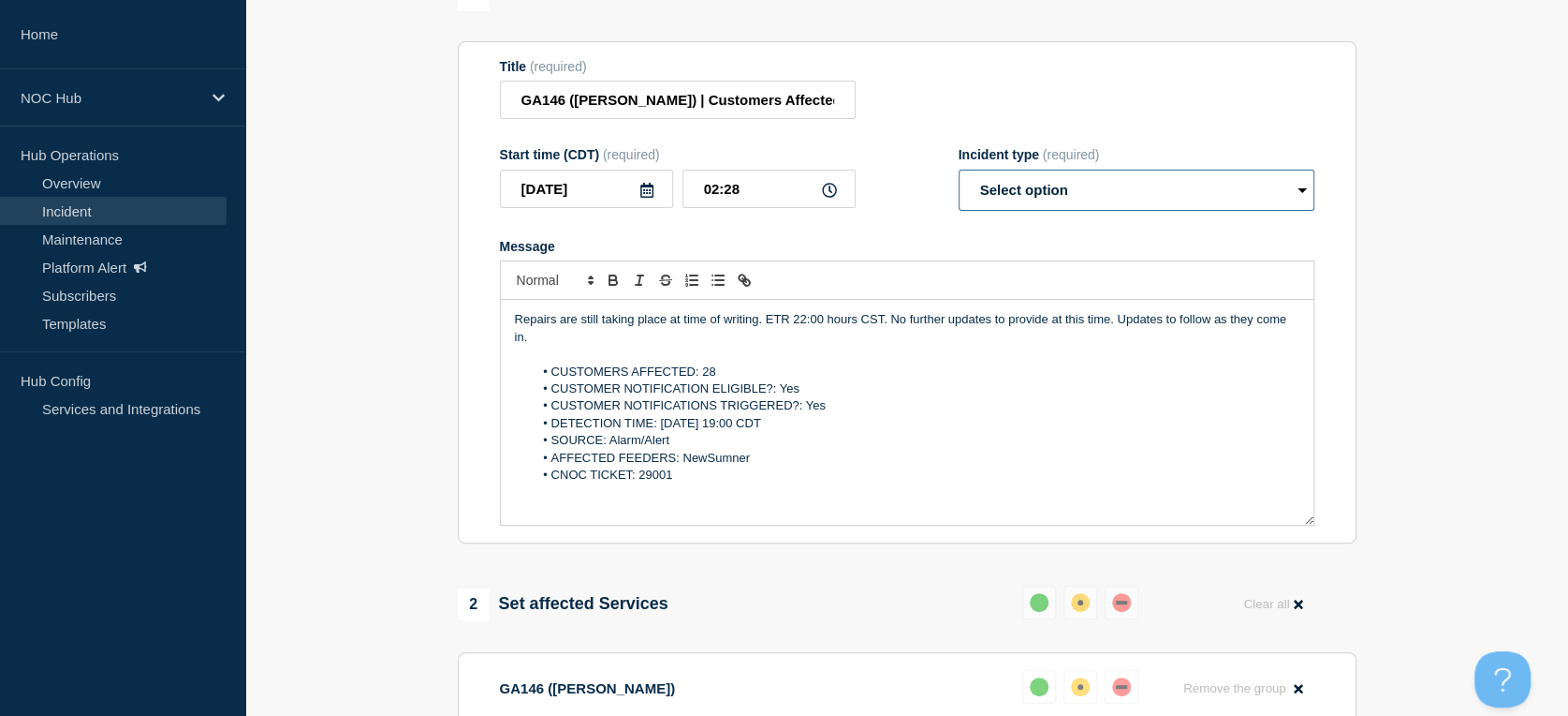
click at [1022, 207] on select "Select option Investigating Identified Monitoring Resolved" at bounding box center [1136, 190] width 356 height 41
select select "resolved"
click at [959, 179] on select "Select option Investigating Identified Monitoring Resolved" at bounding box center [1136, 190] width 356 height 41
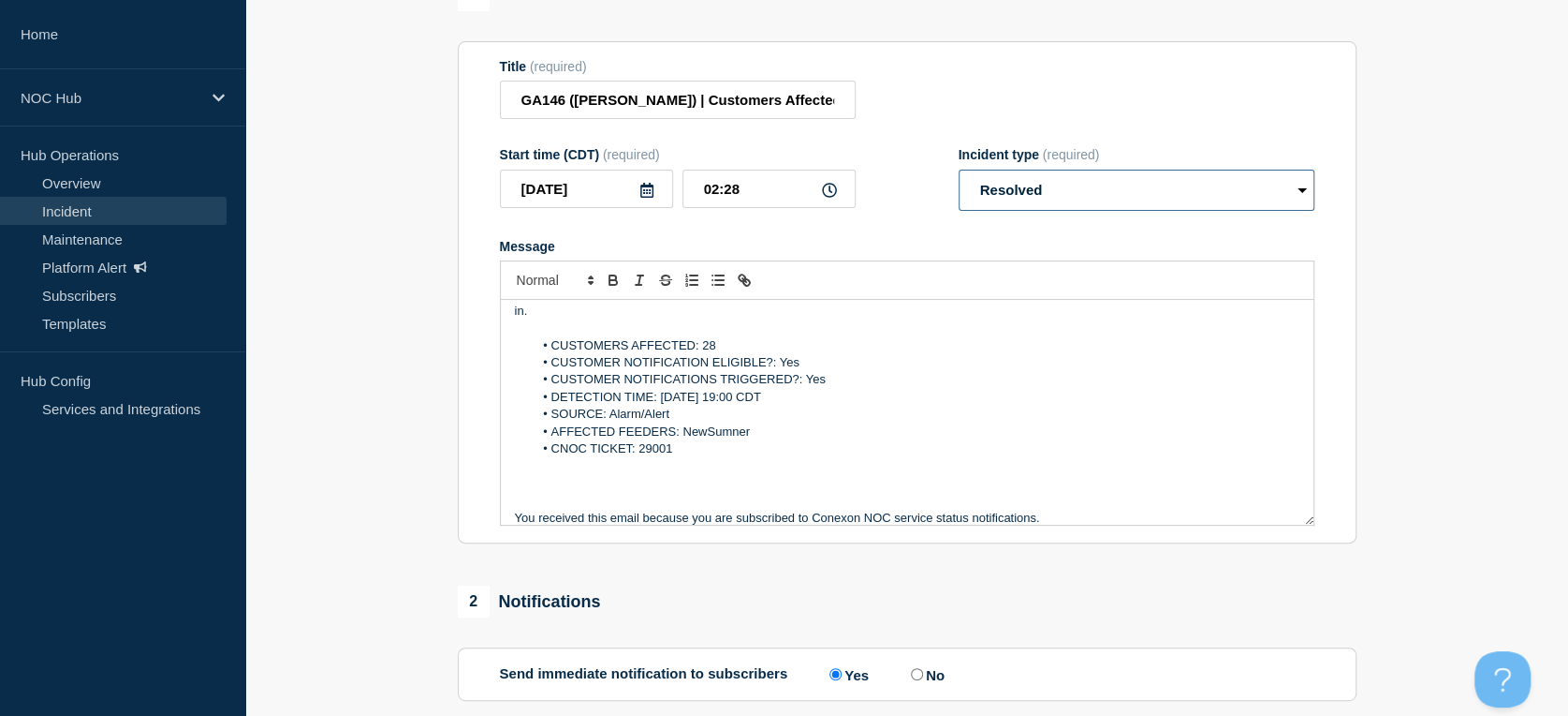
scroll to position [0, 0]
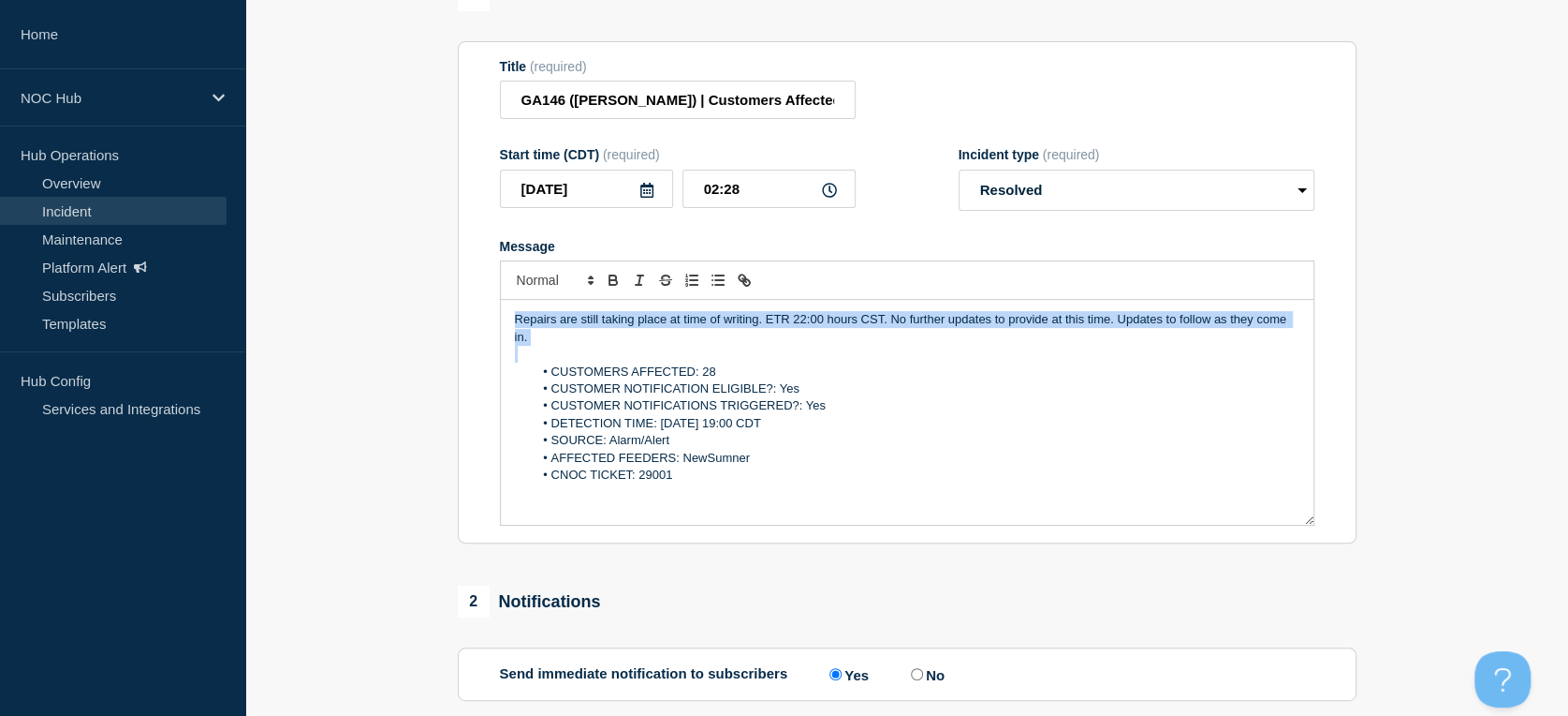
drag, startPoint x: 599, startPoint y: 363, endPoint x: 453, endPoint y: 330, distance: 149.7
click at [453, 330] on div "1 Provide details Title (required) GA146 (Mitchell) | Customers Affected Start …" at bounding box center [906, 632] width 920 height 1305
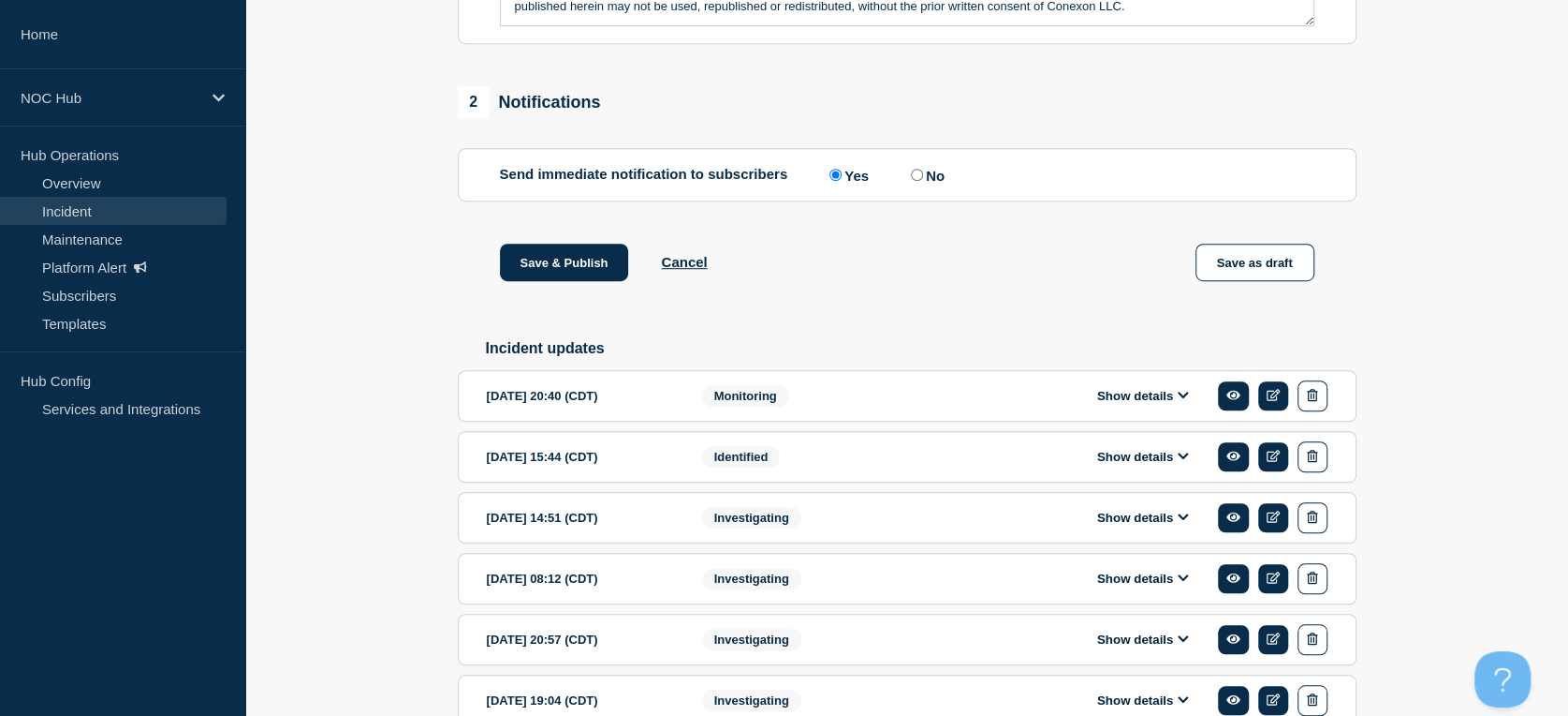
scroll to position [605, 0]
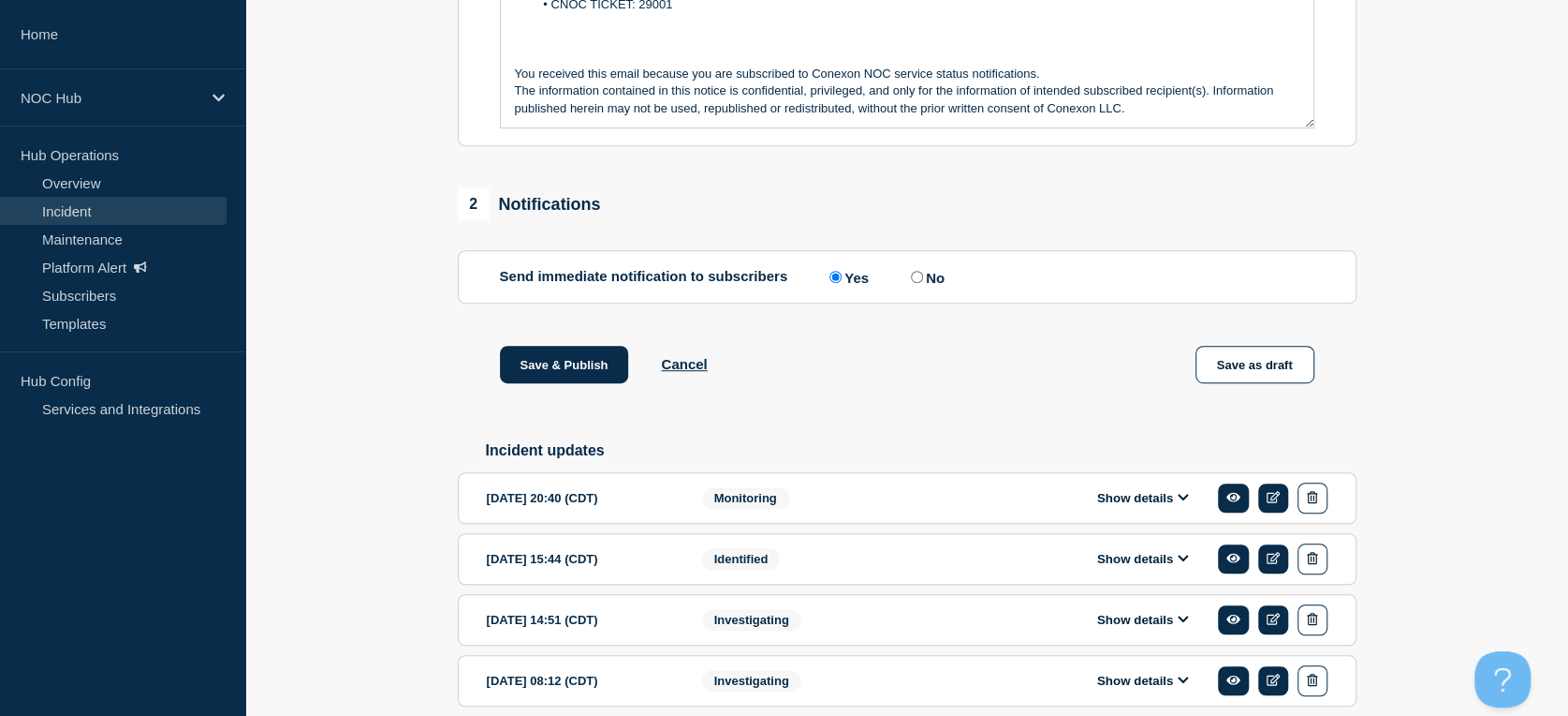
click at [916, 283] on input "No" at bounding box center [917, 277] width 13 height 13
radio input "true"
radio input "false"
click at [524, 377] on button "Save & Publish" at bounding box center [564, 364] width 129 height 38
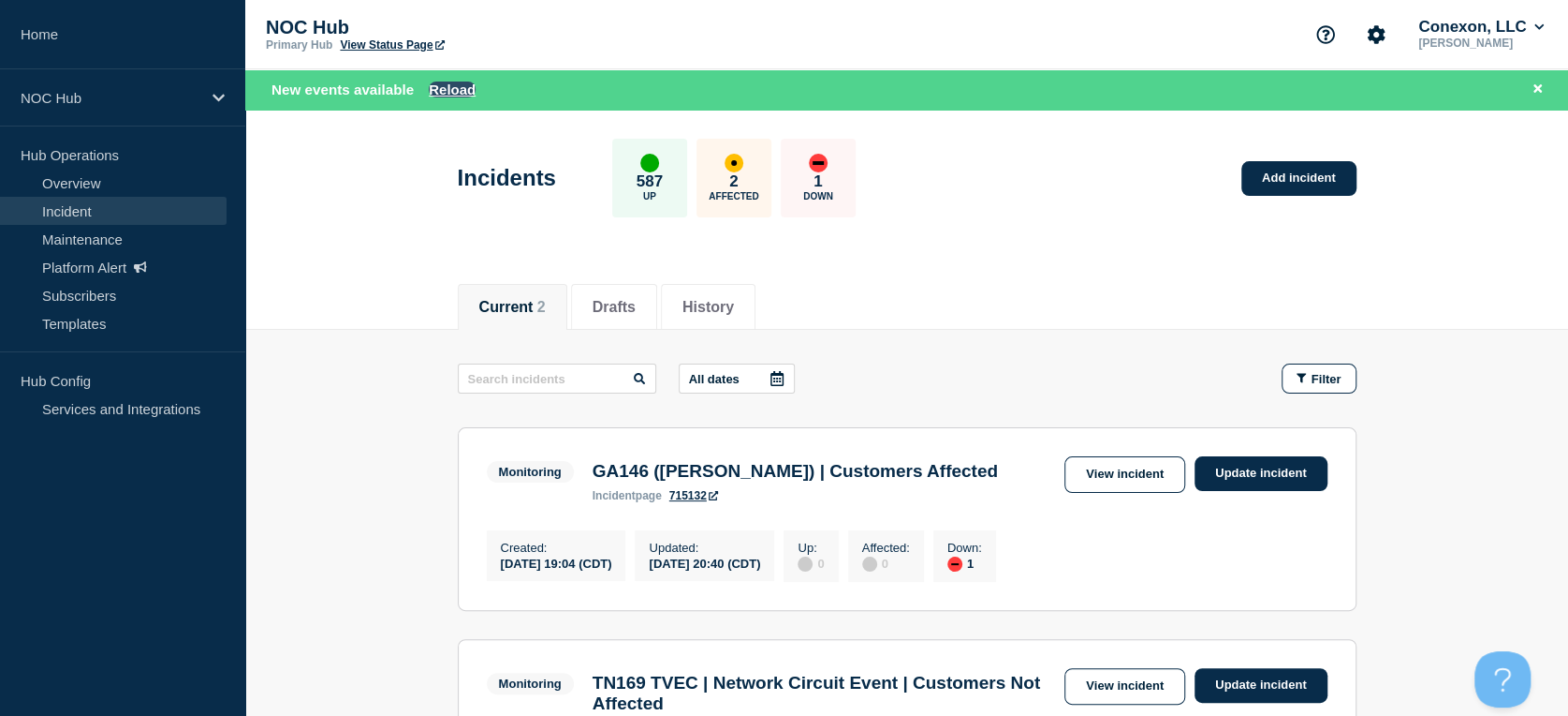
click at [446, 96] on button "Reload" at bounding box center [452, 89] width 47 height 16
